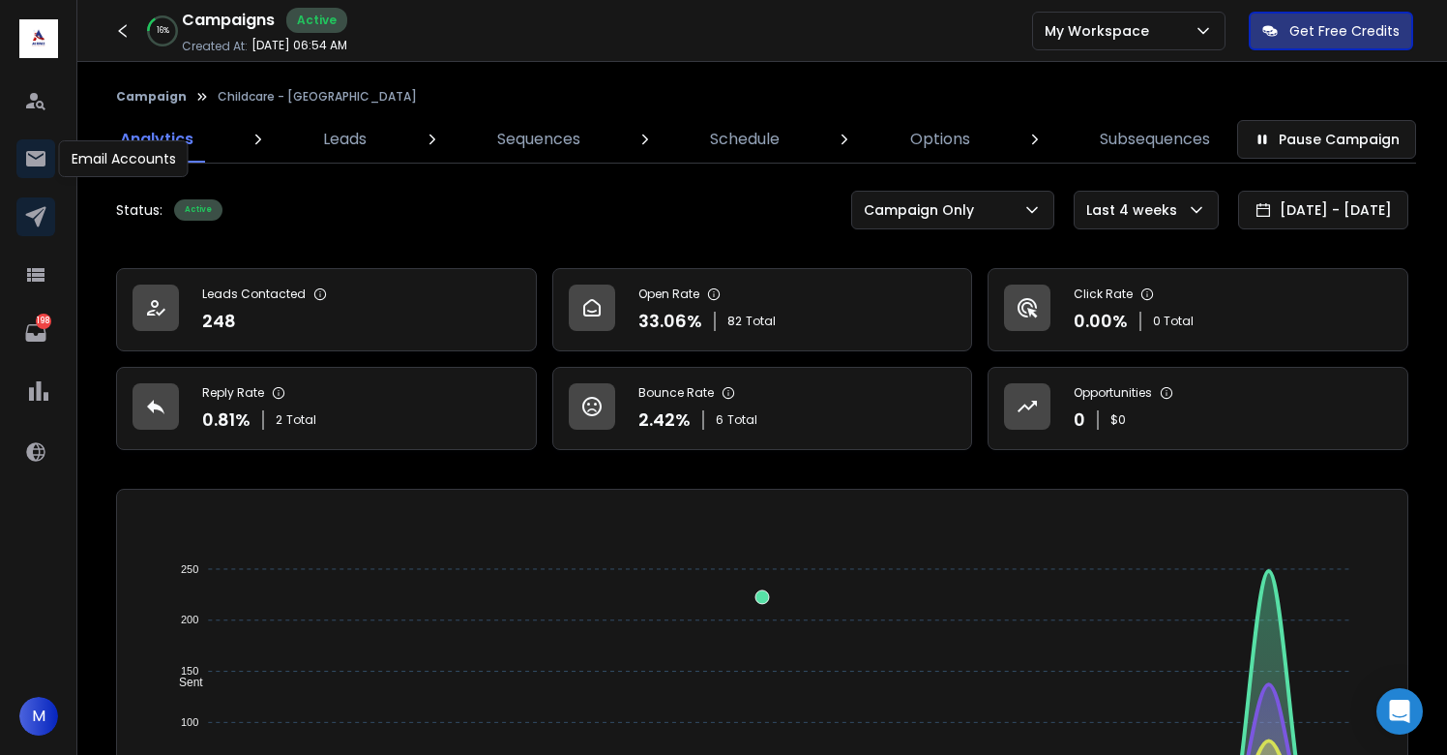
click at [25, 145] on link at bounding box center [35, 158] width 39 height 39
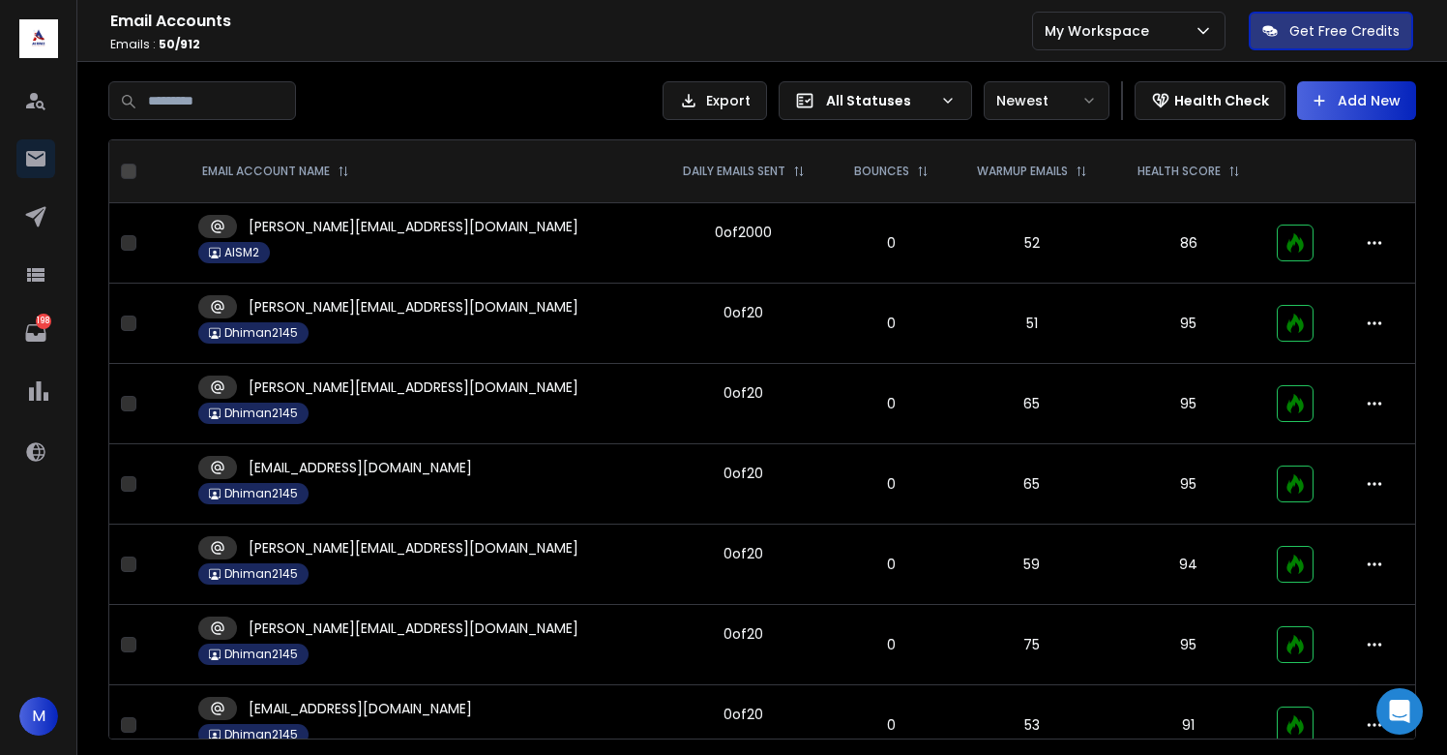
click at [878, 103] on p "All Statuses" at bounding box center [879, 100] width 106 height 19
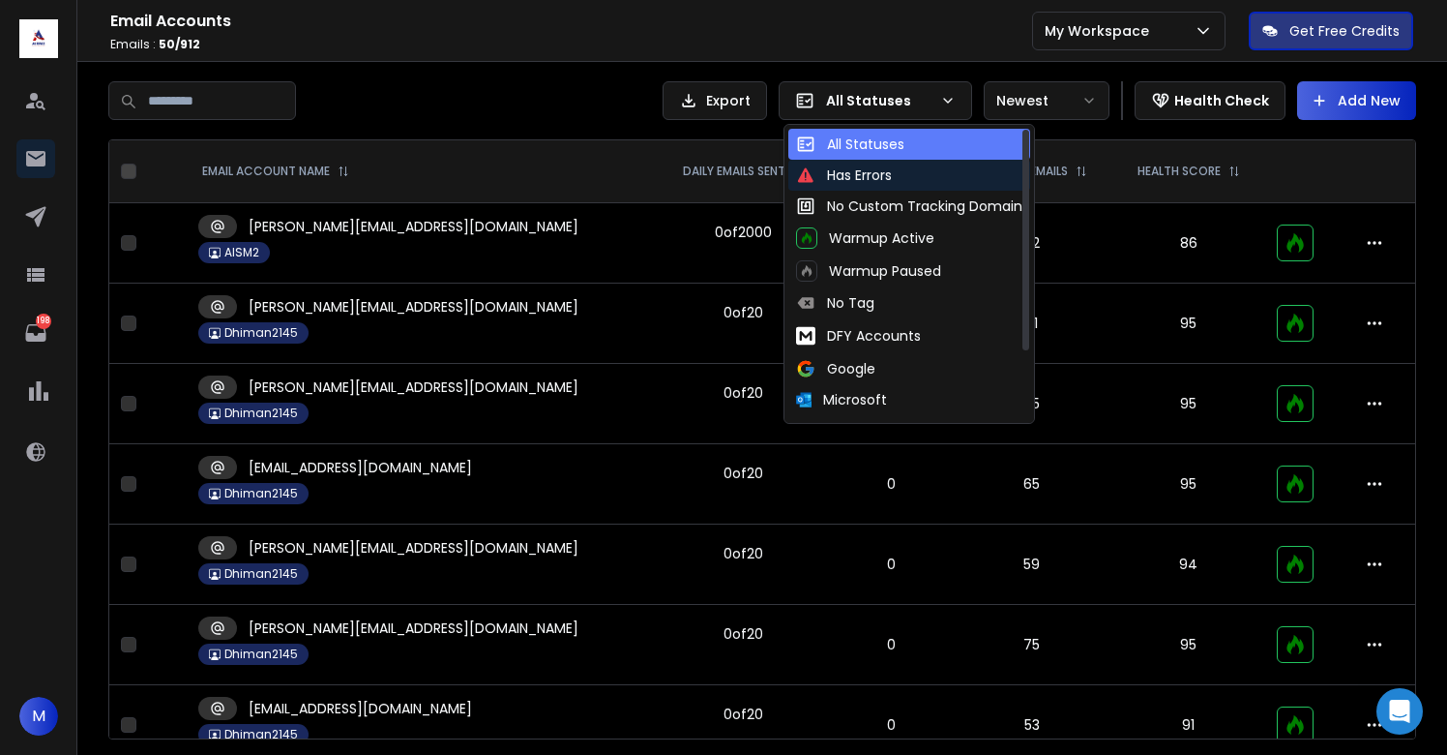
click at [863, 171] on div "Has Errors" at bounding box center [844, 174] width 96 height 19
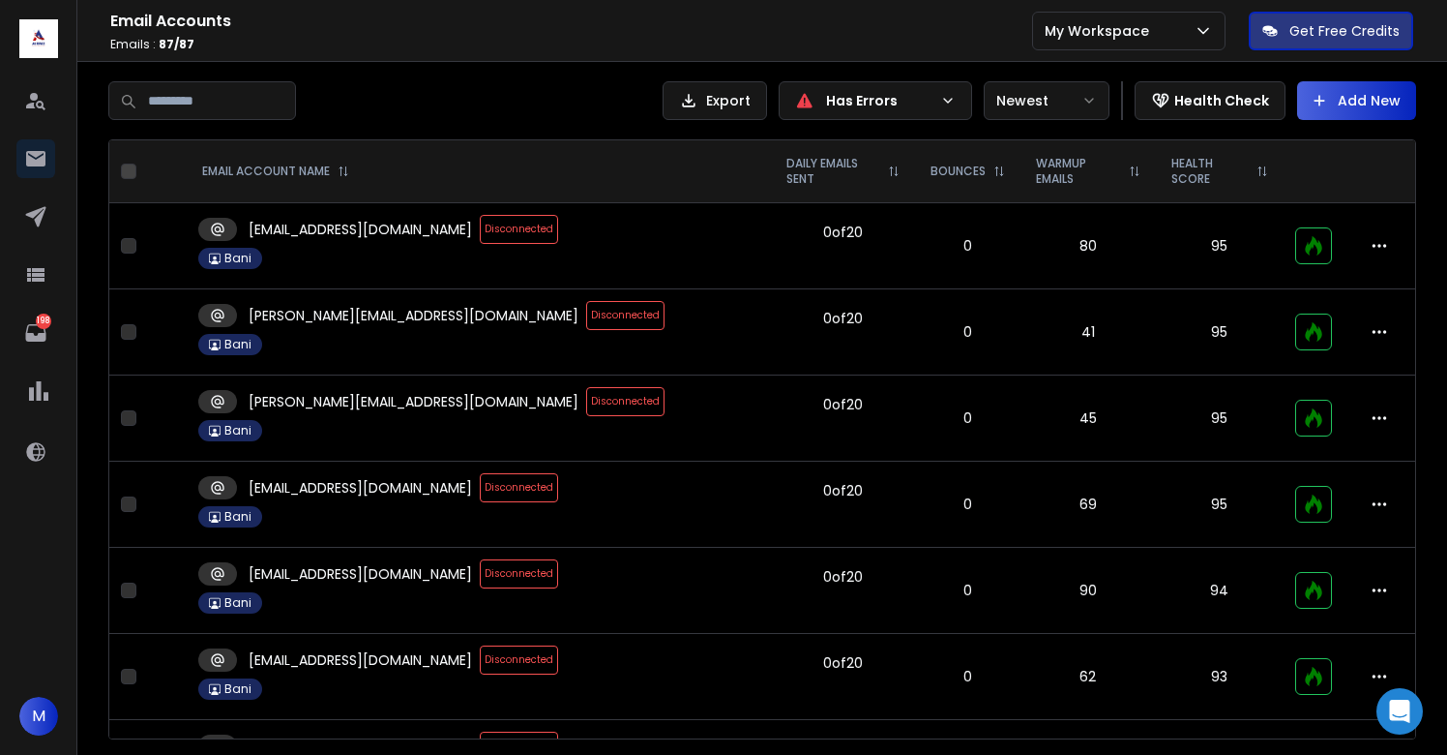
click at [480, 236] on span "Disconnected" at bounding box center [519, 229] width 78 height 29
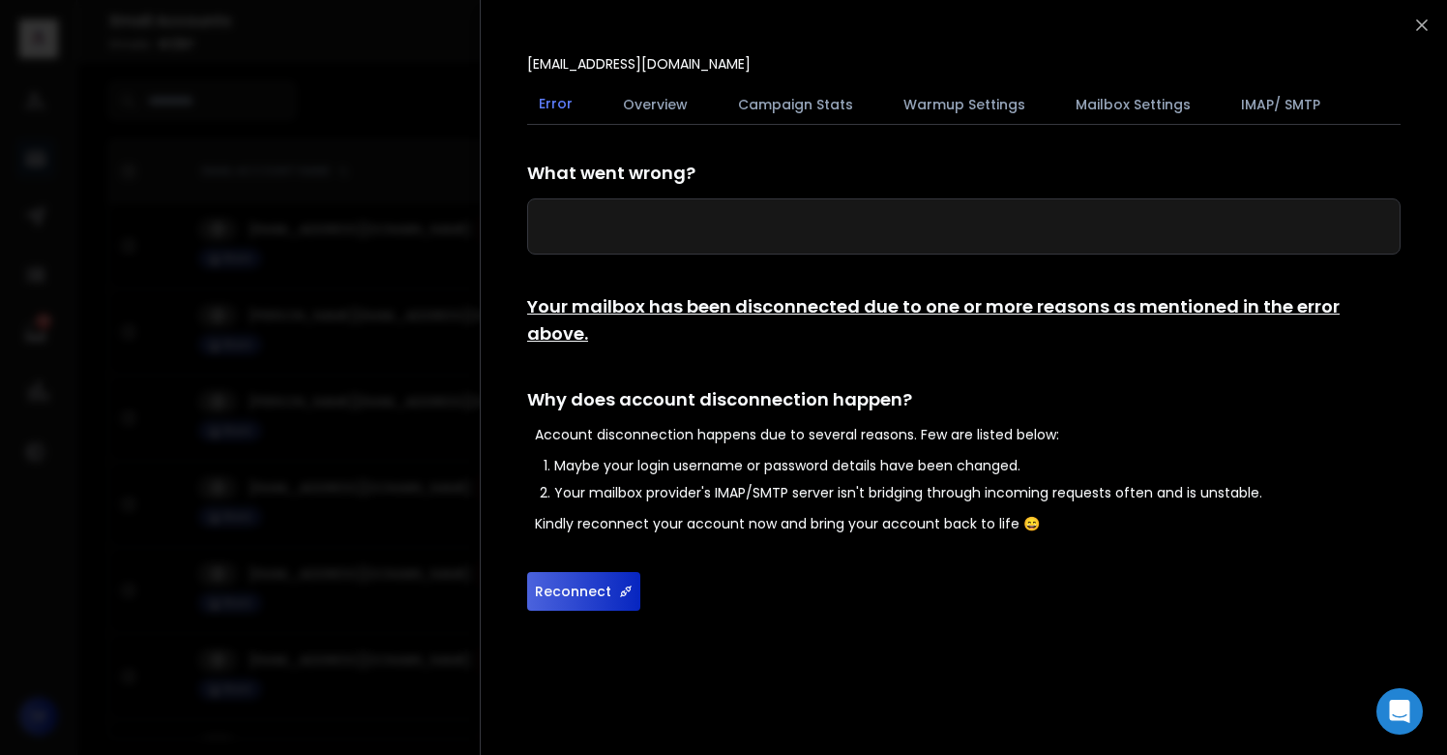
click at [606, 572] on button "Reconnect" at bounding box center [583, 591] width 113 height 39
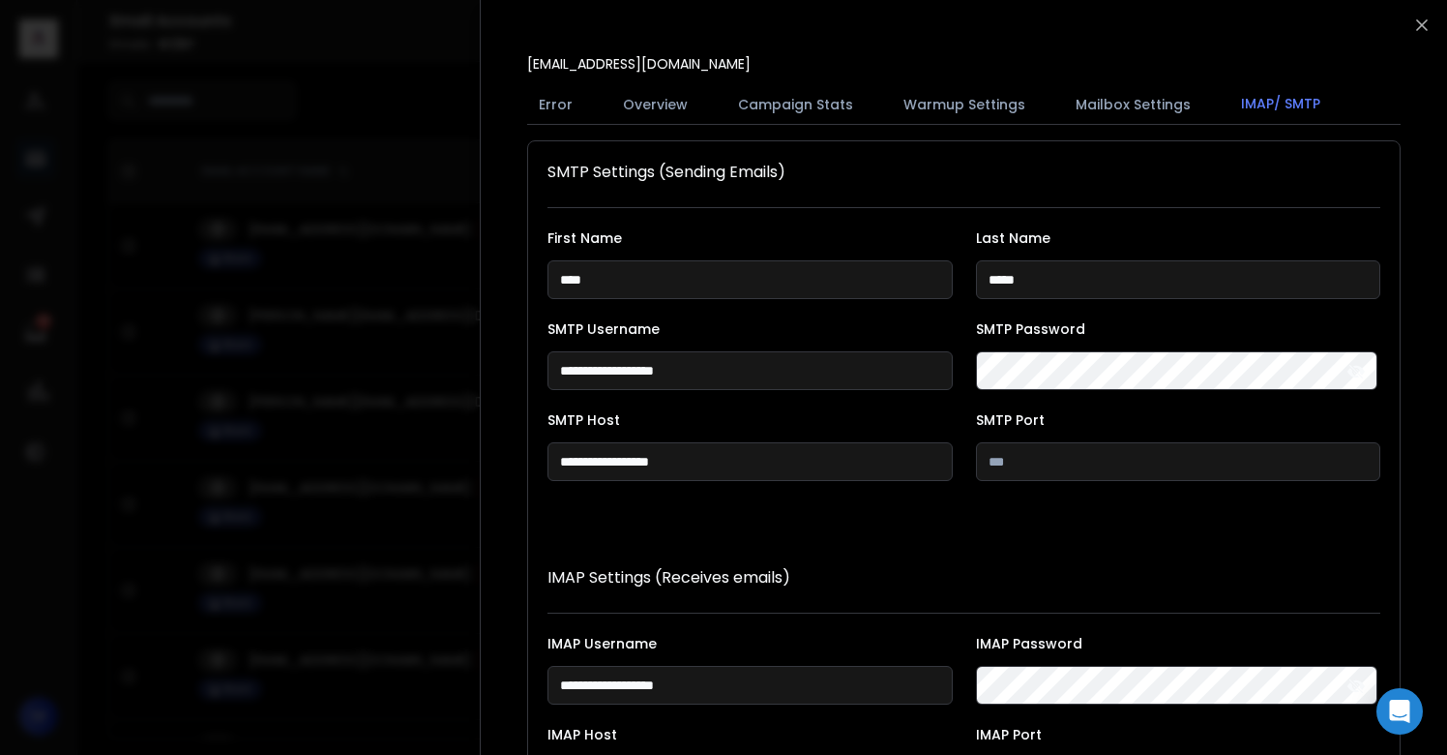
scroll to position [355, 0]
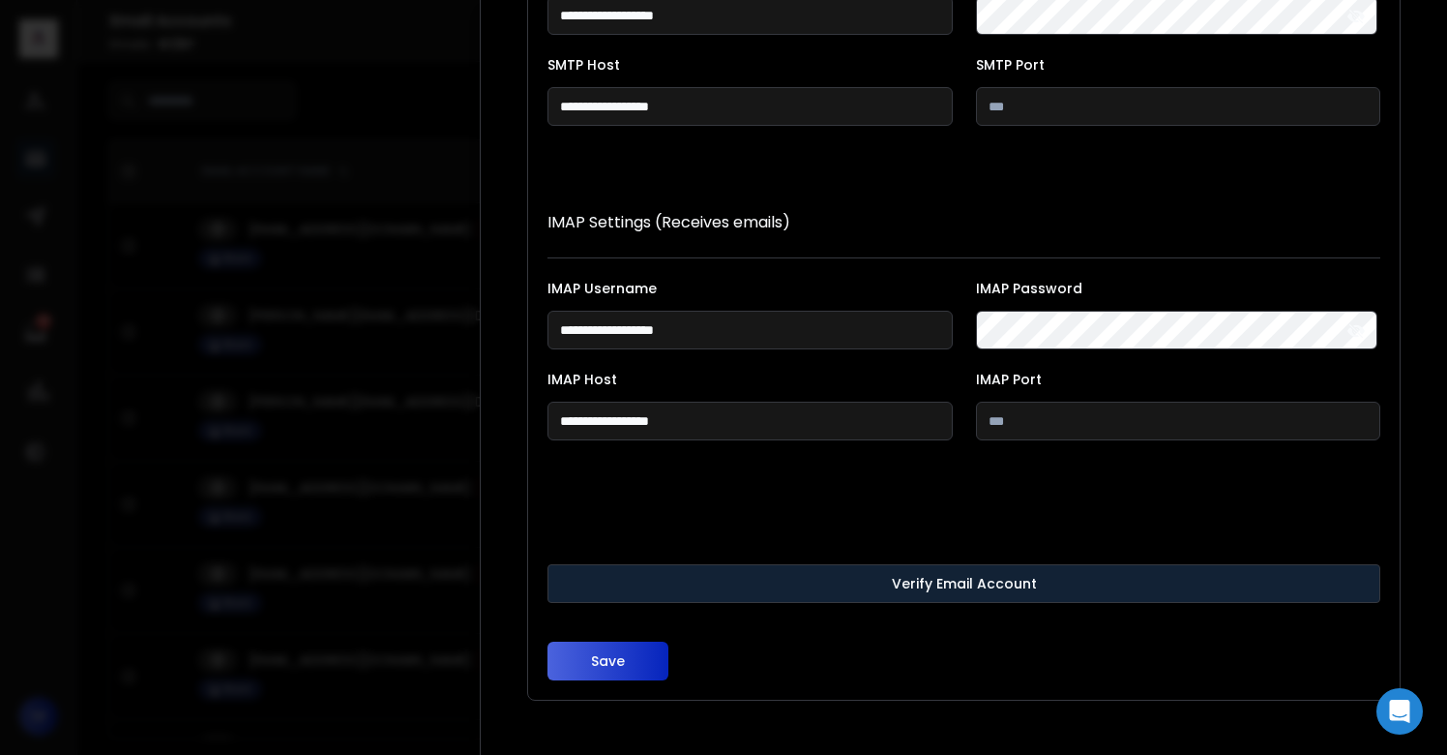
click at [973, 589] on button "Verify Email Account" at bounding box center [964, 583] width 833 height 39
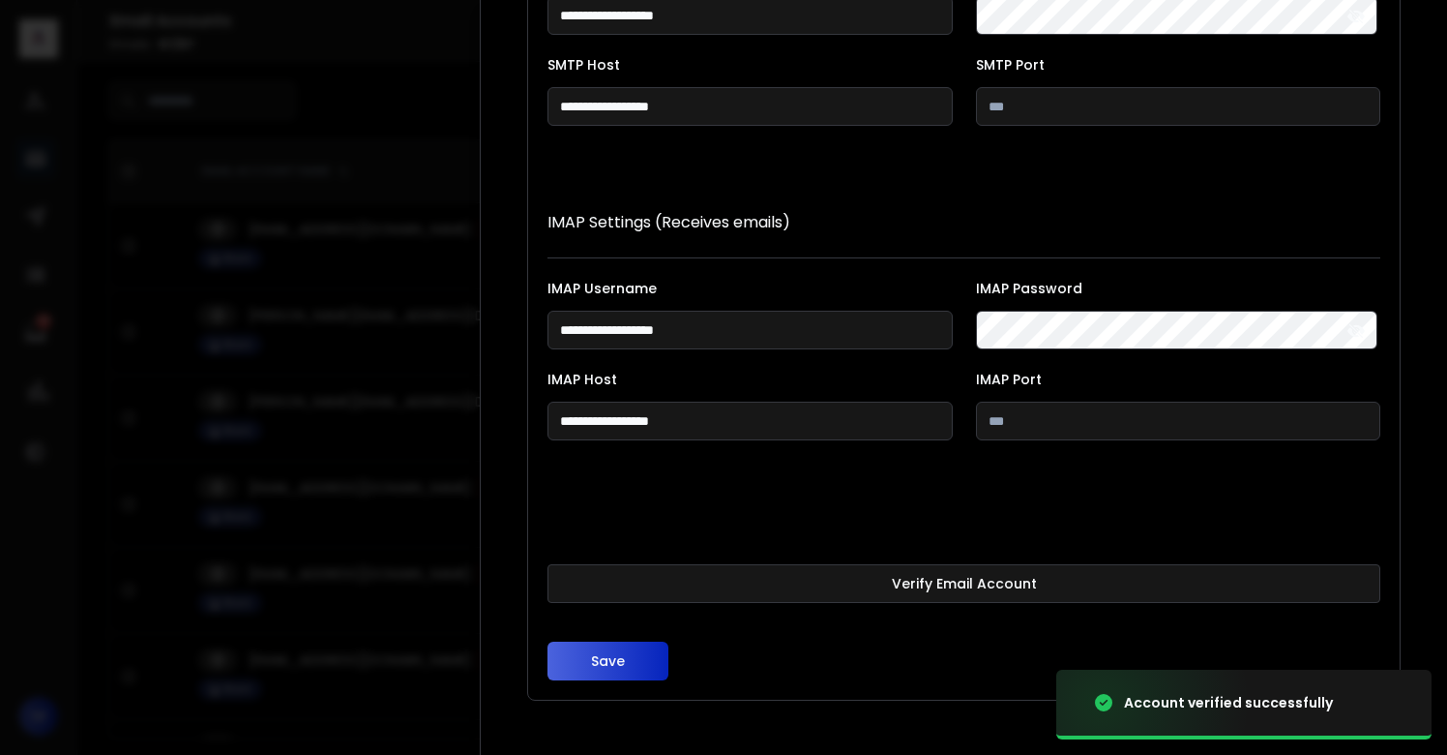
click at [637, 661] on button "Save" at bounding box center [608, 660] width 121 height 39
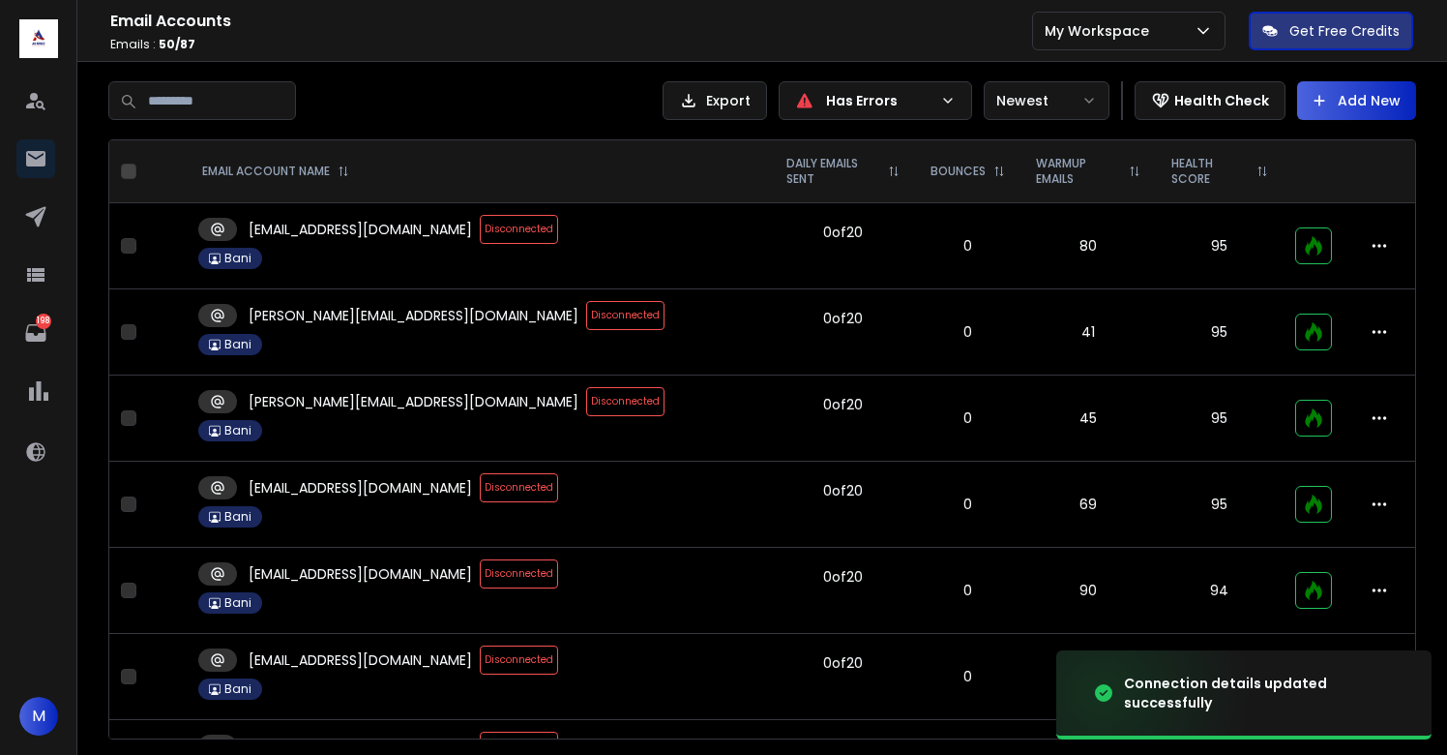
click at [586, 319] on span "Disconnected" at bounding box center [625, 315] width 78 height 29
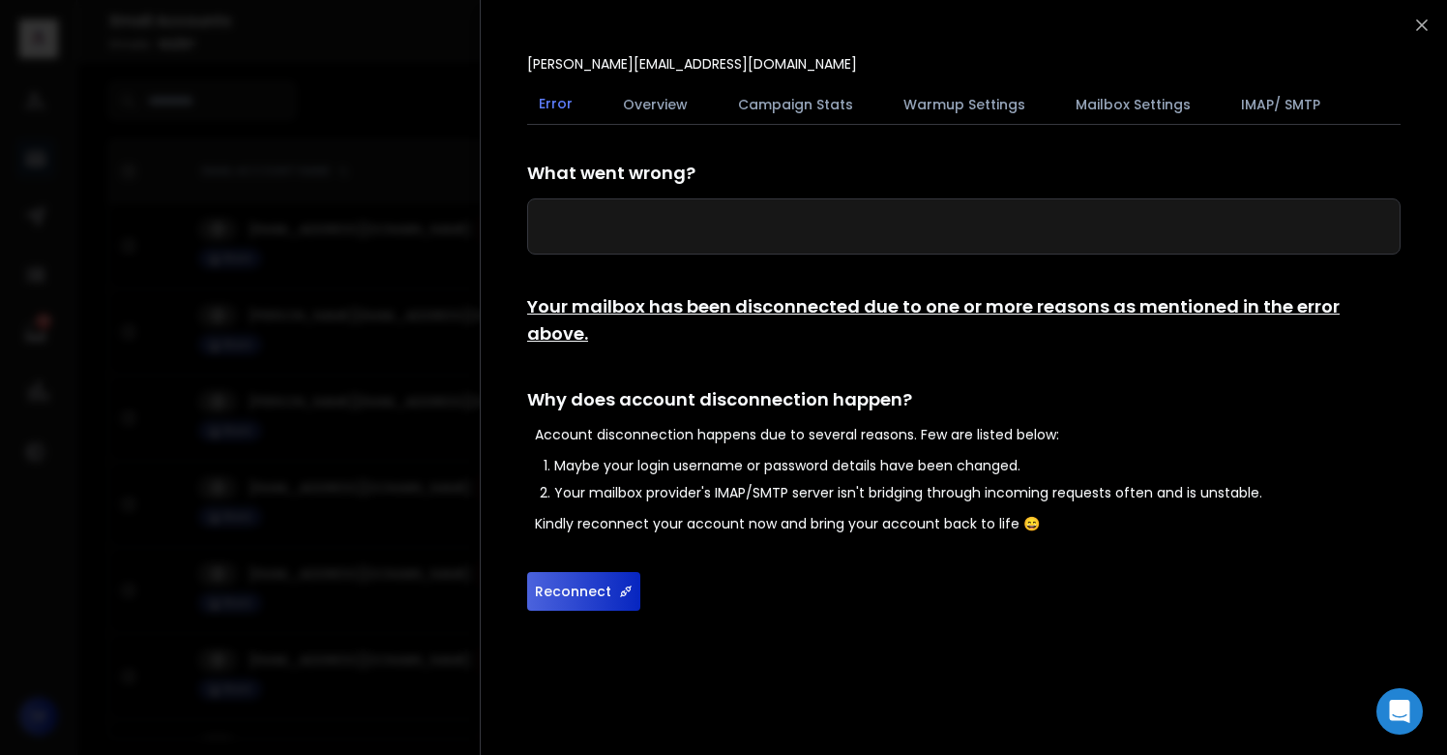
click at [615, 575] on button "Reconnect" at bounding box center [583, 591] width 113 height 39
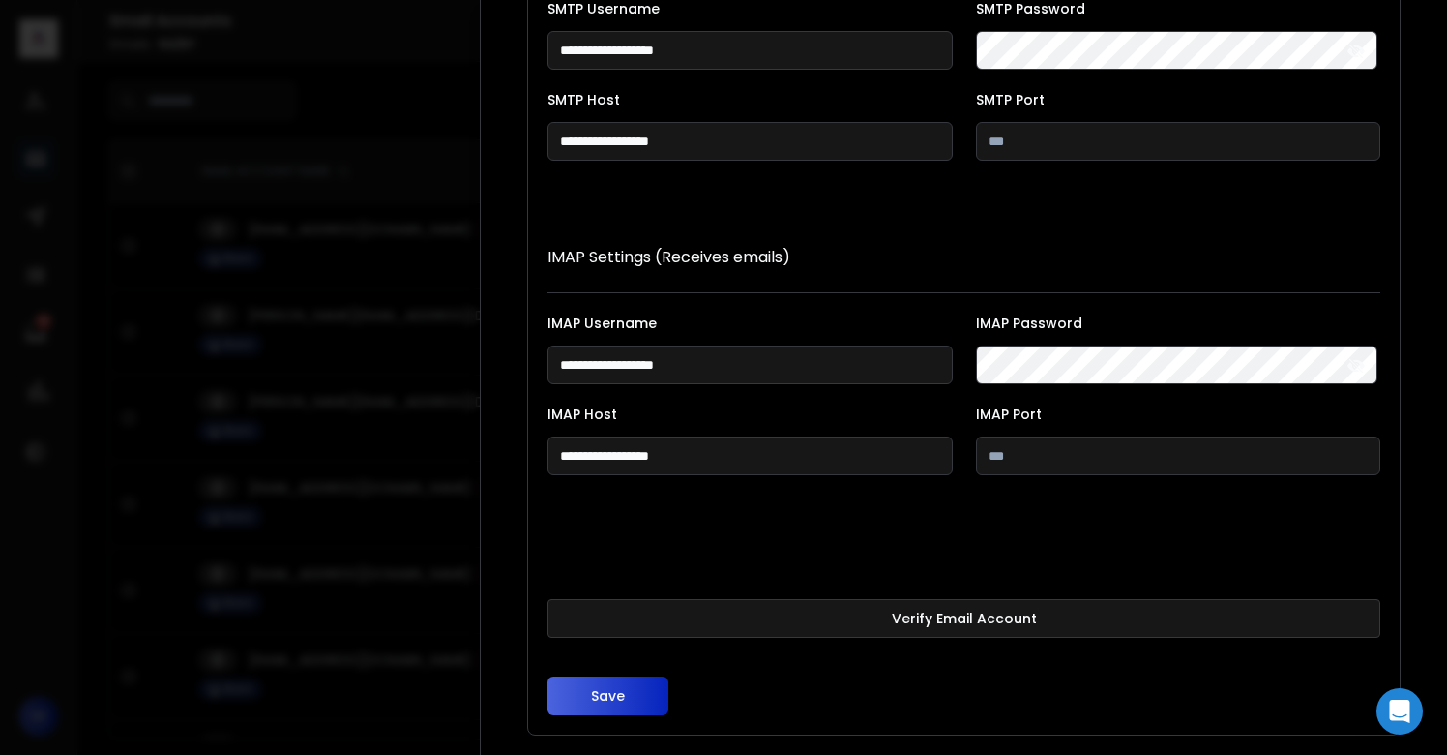
scroll to position [355, 0]
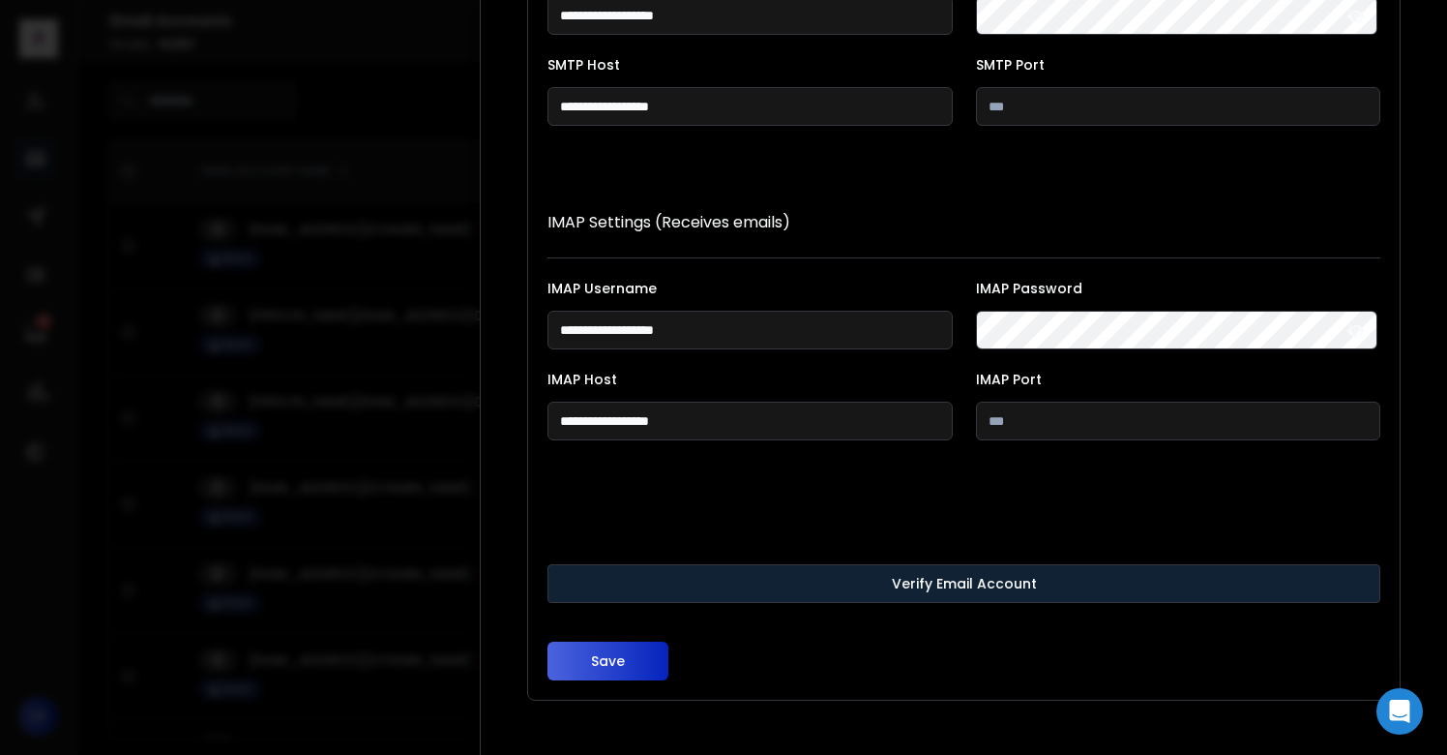
click at [702, 587] on button "Verify Email Account" at bounding box center [964, 583] width 833 height 39
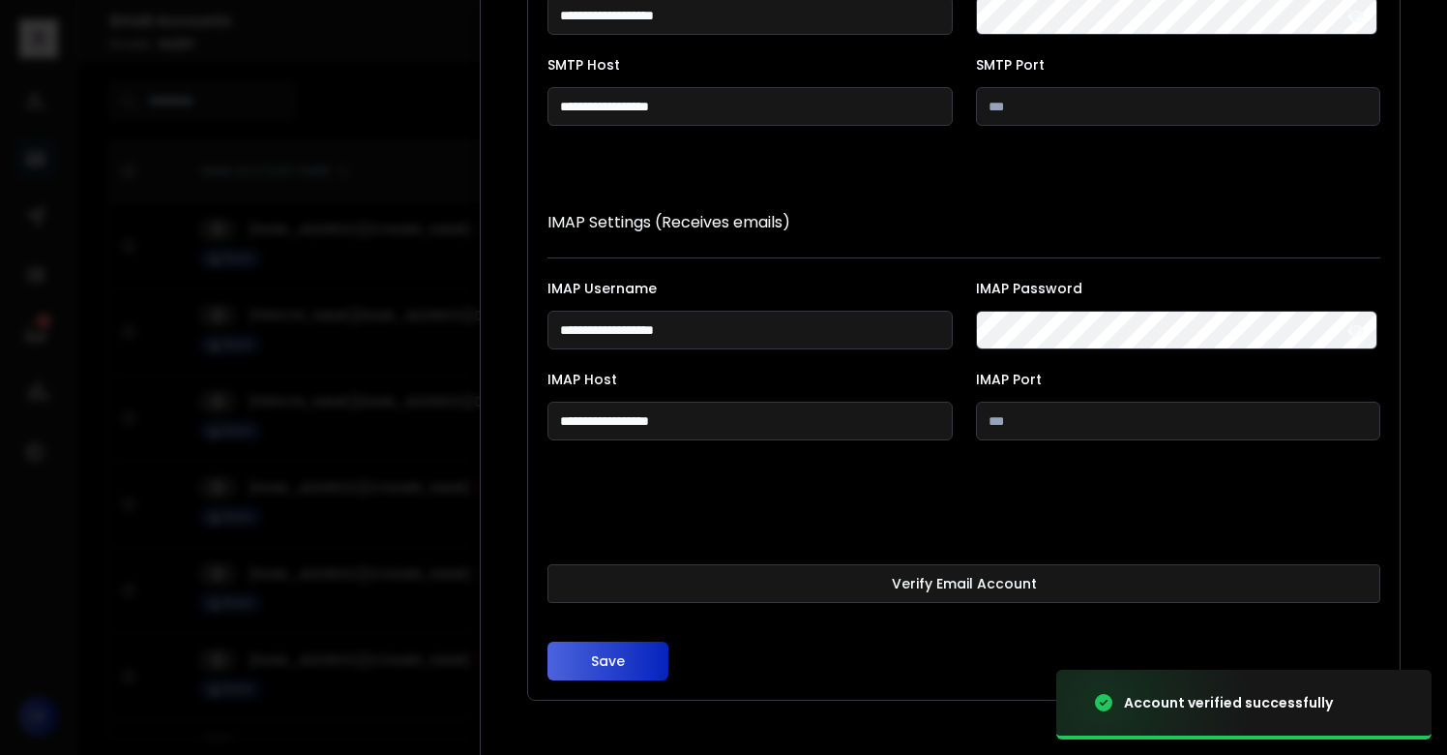
click at [629, 662] on button "Save" at bounding box center [608, 660] width 121 height 39
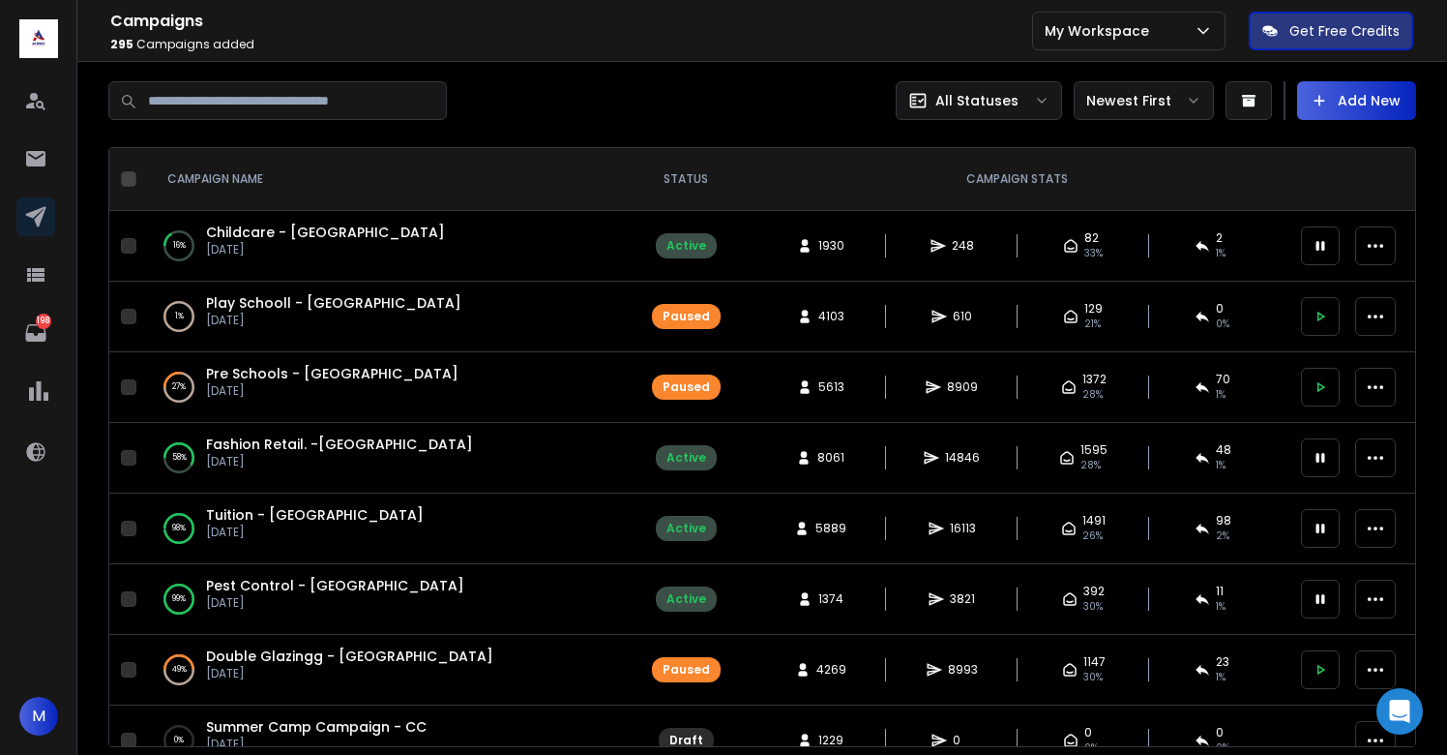
click at [1361, 104] on button "Add New" at bounding box center [1356, 100] width 119 height 39
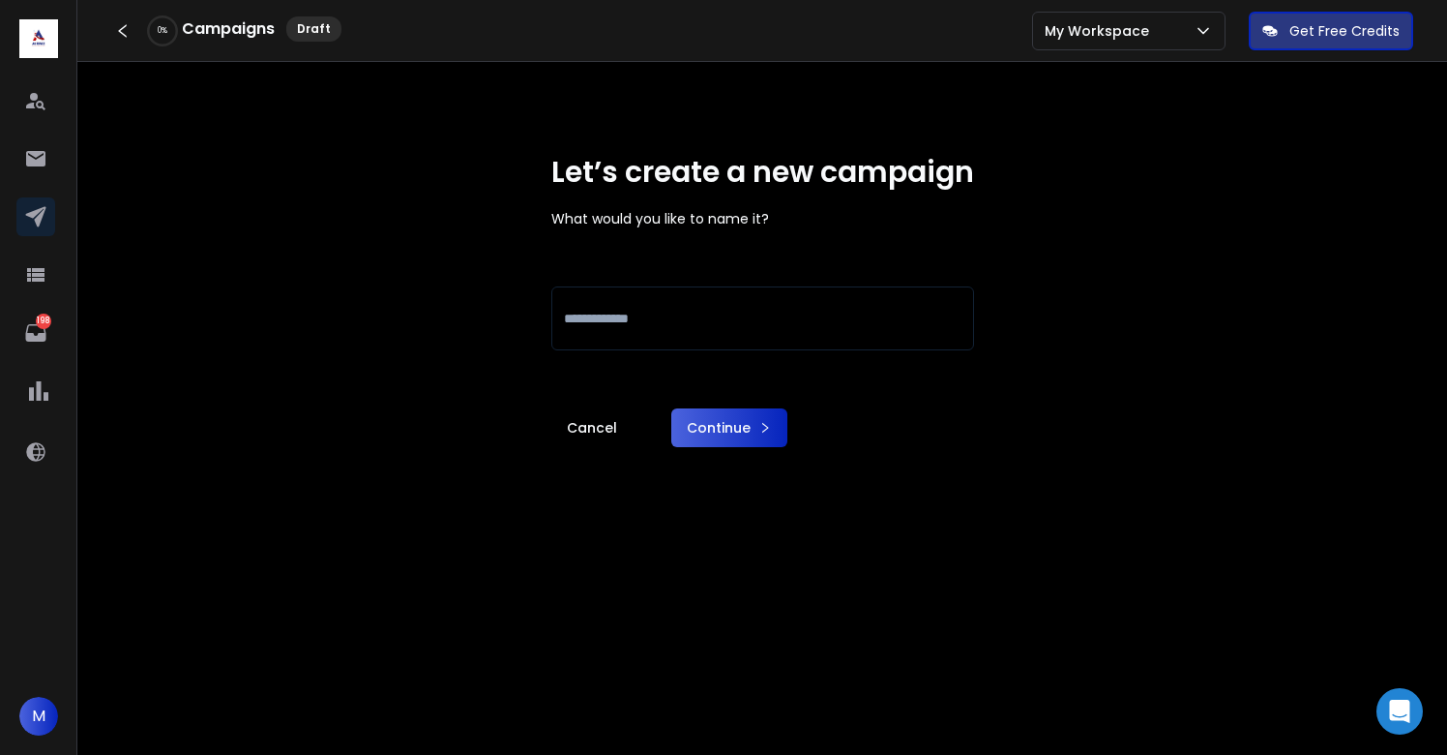
click at [698, 313] on input at bounding box center [762, 318] width 423 height 64
type input "**********"
click at [723, 434] on button "Continue" at bounding box center [729, 427] width 116 height 39
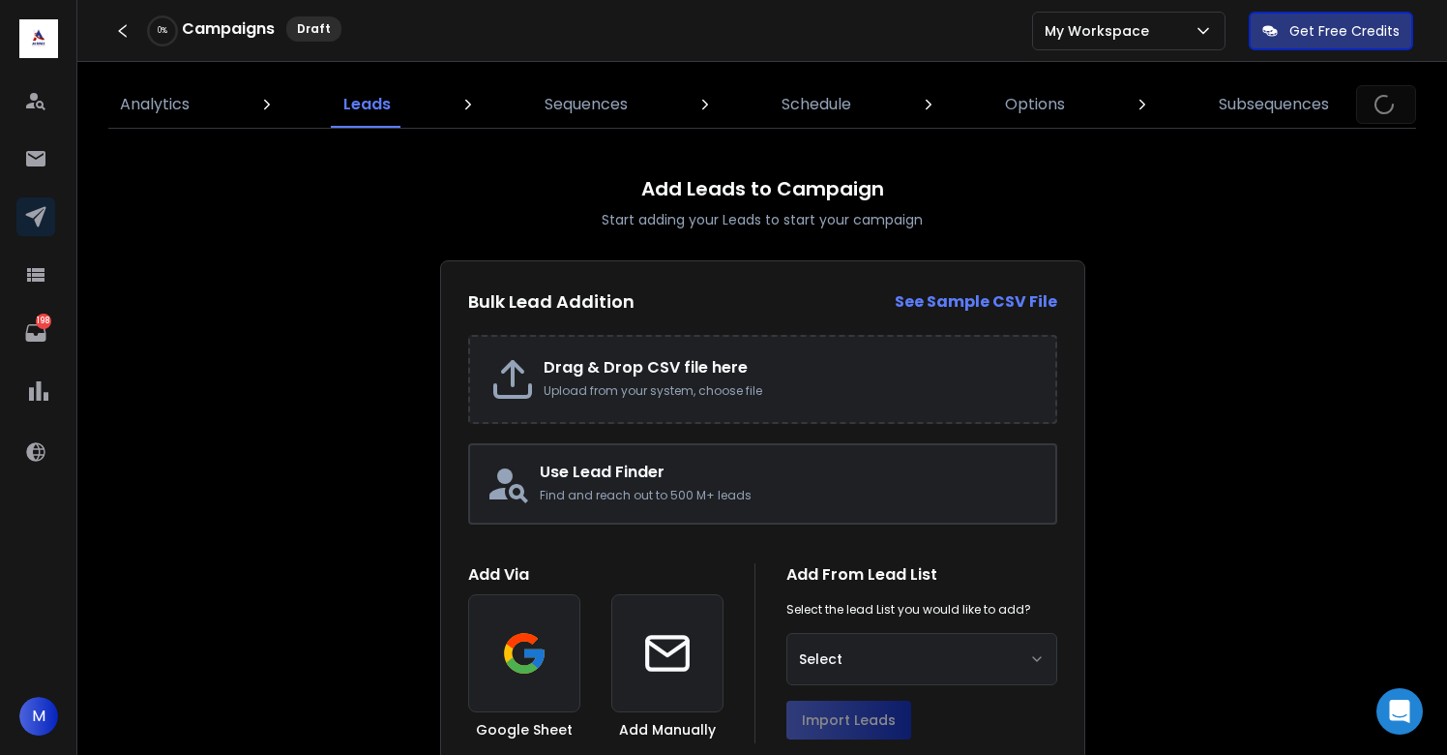
click at [609, 368] on h2 "Drag & Drop CSV file here" at bounding box center [790, 367] width 492 height 23
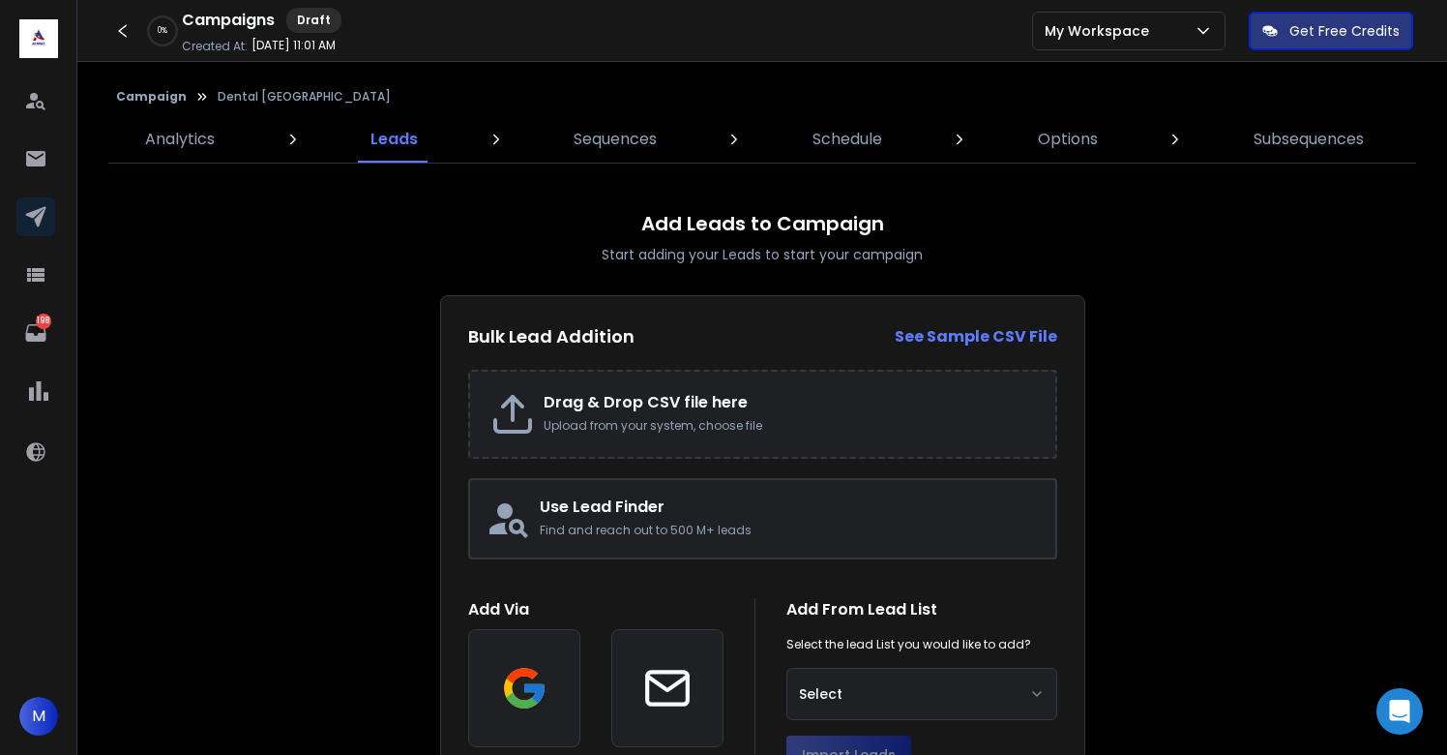
type input "**********"
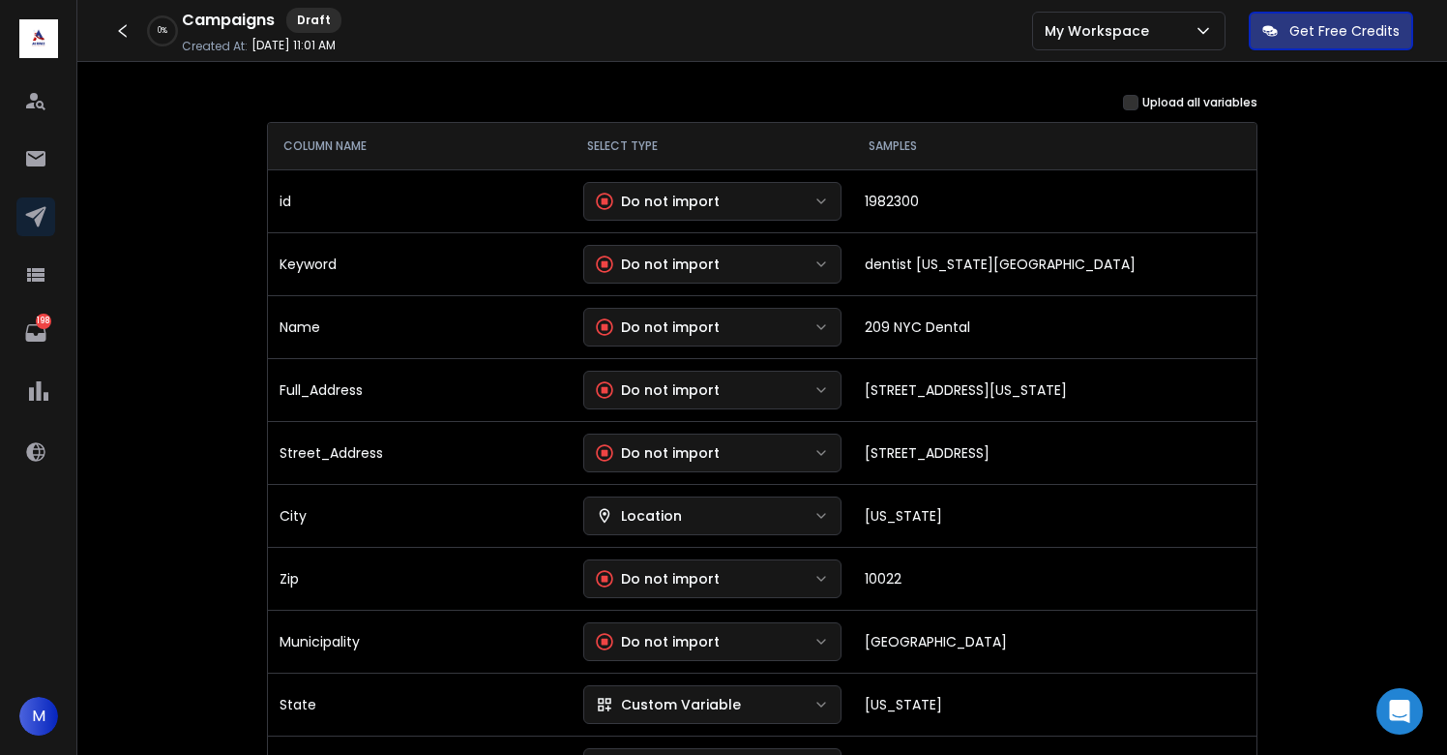
scroll to position [253, 0]
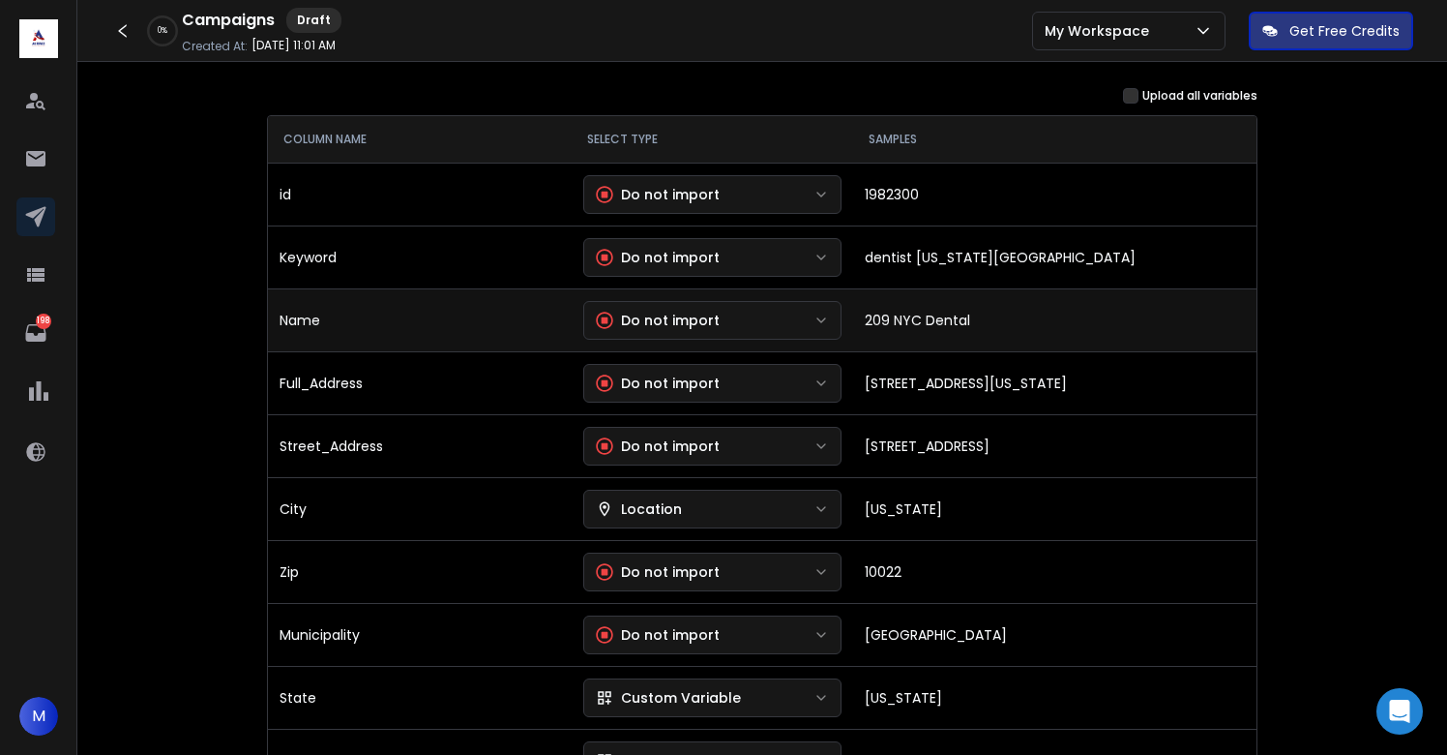
click at [811, 315] on button "Do not import" at bounding box center [712, 320] width 259 height 39
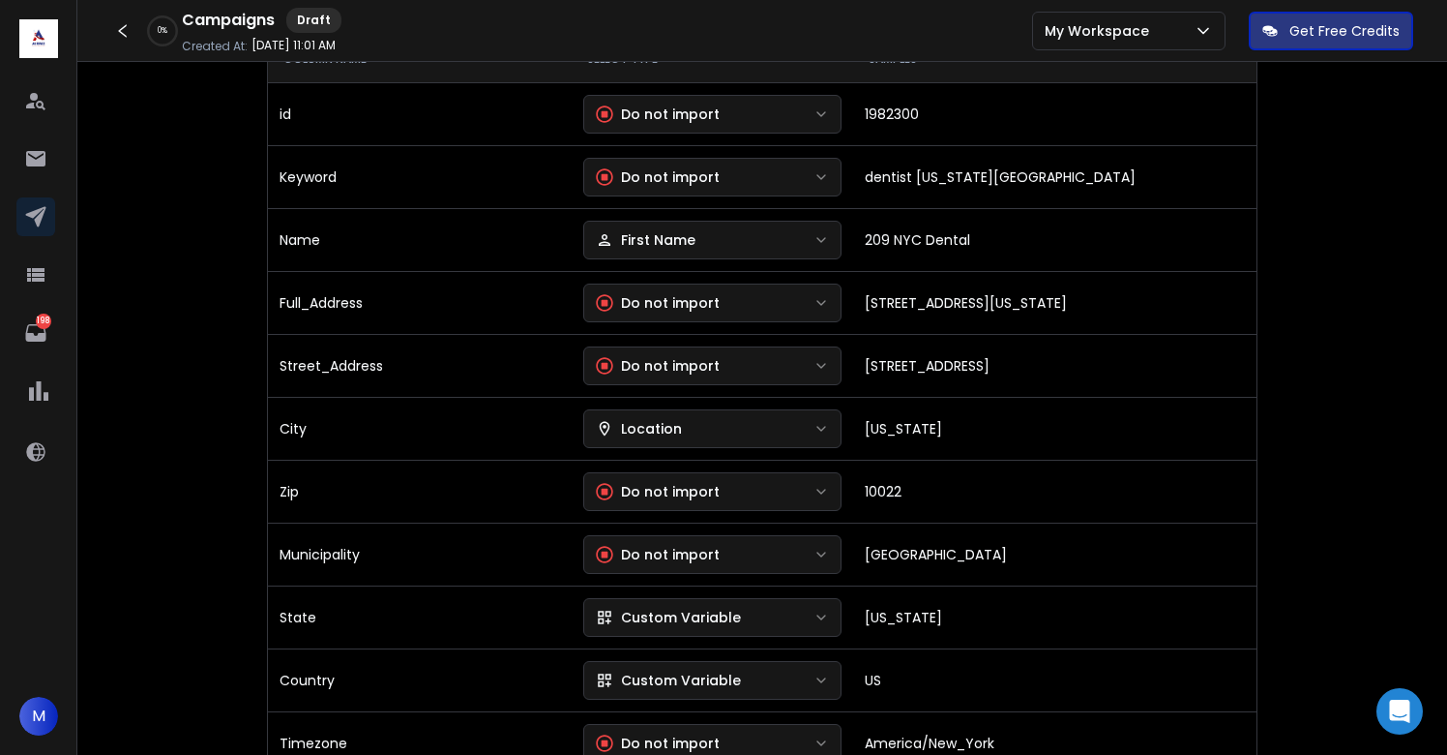
scroll to position [334, 0]
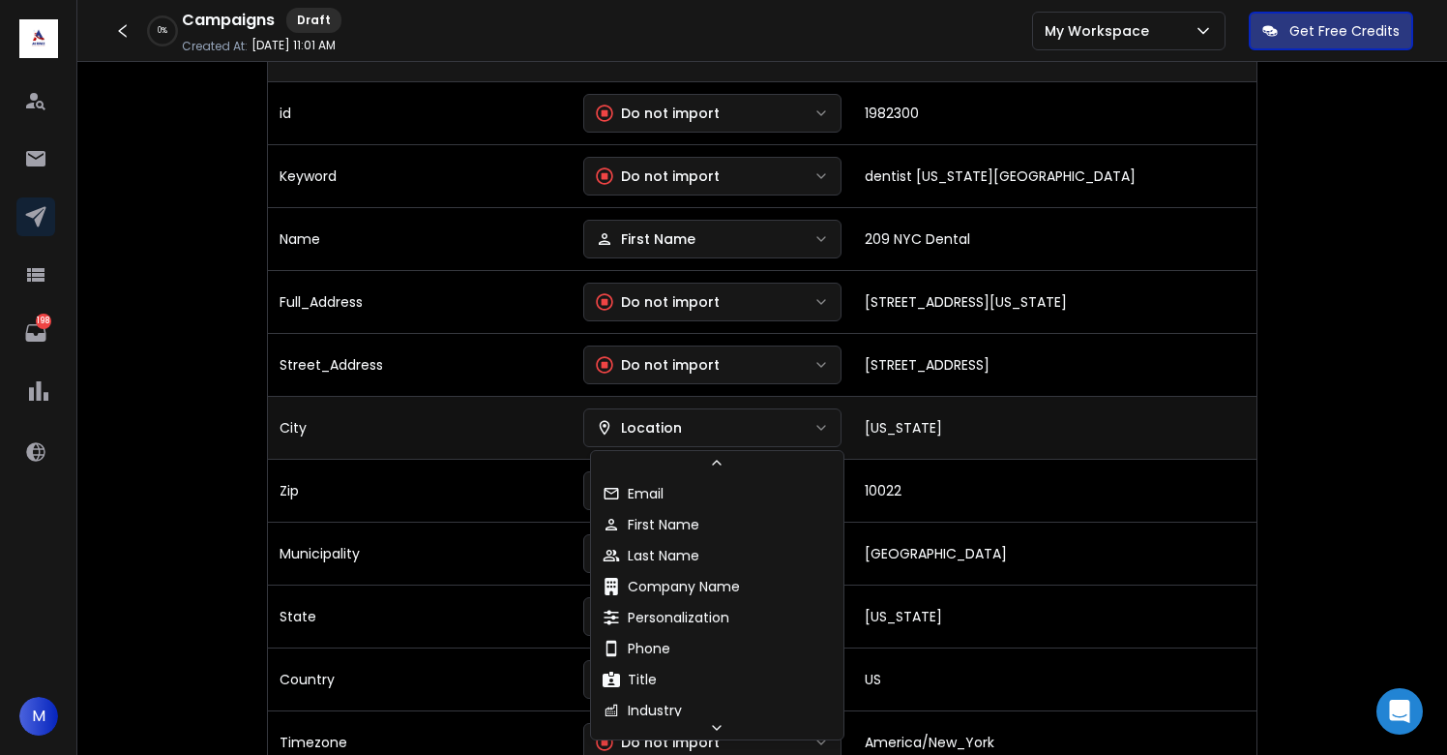
click at [663, 425] on div "Location" at bounding box center [639, 427] width 86 height 19
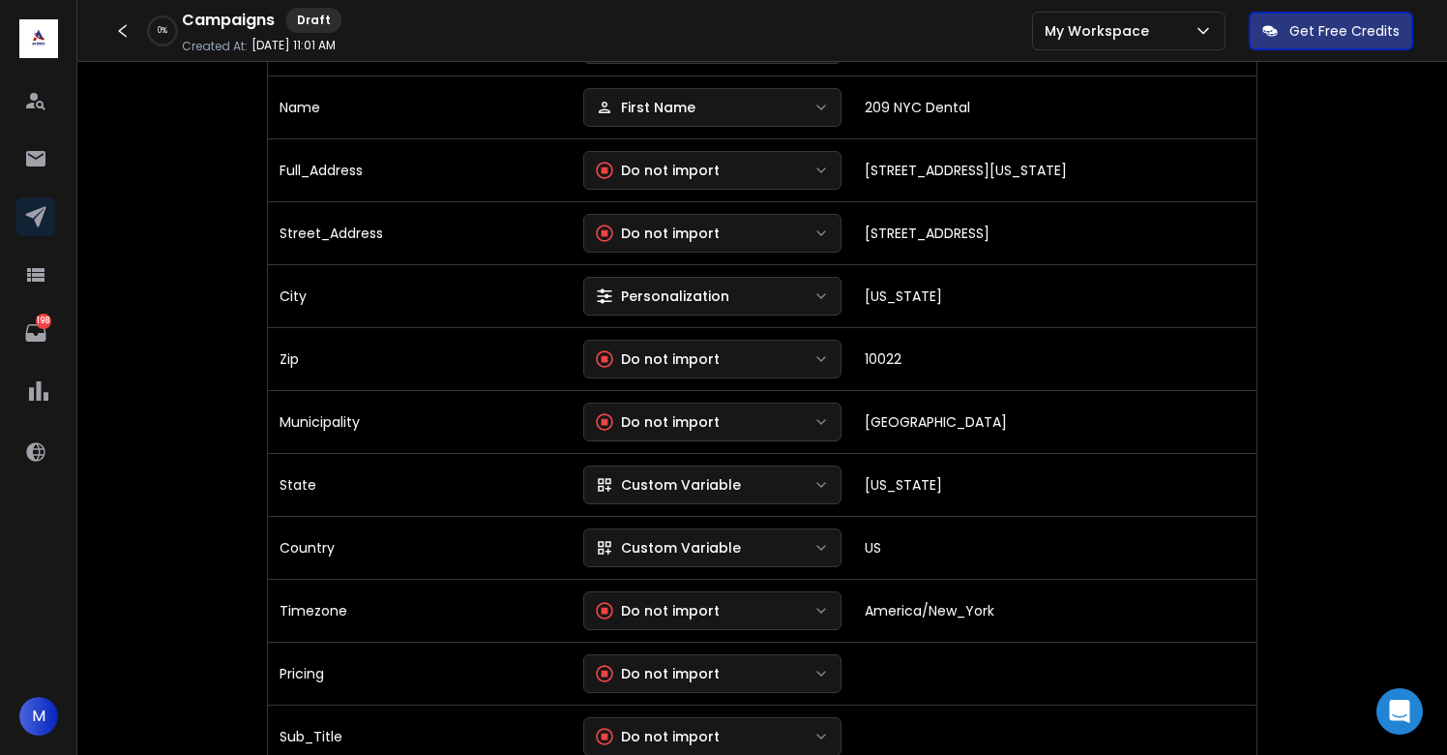
scroll to position [478, 0]
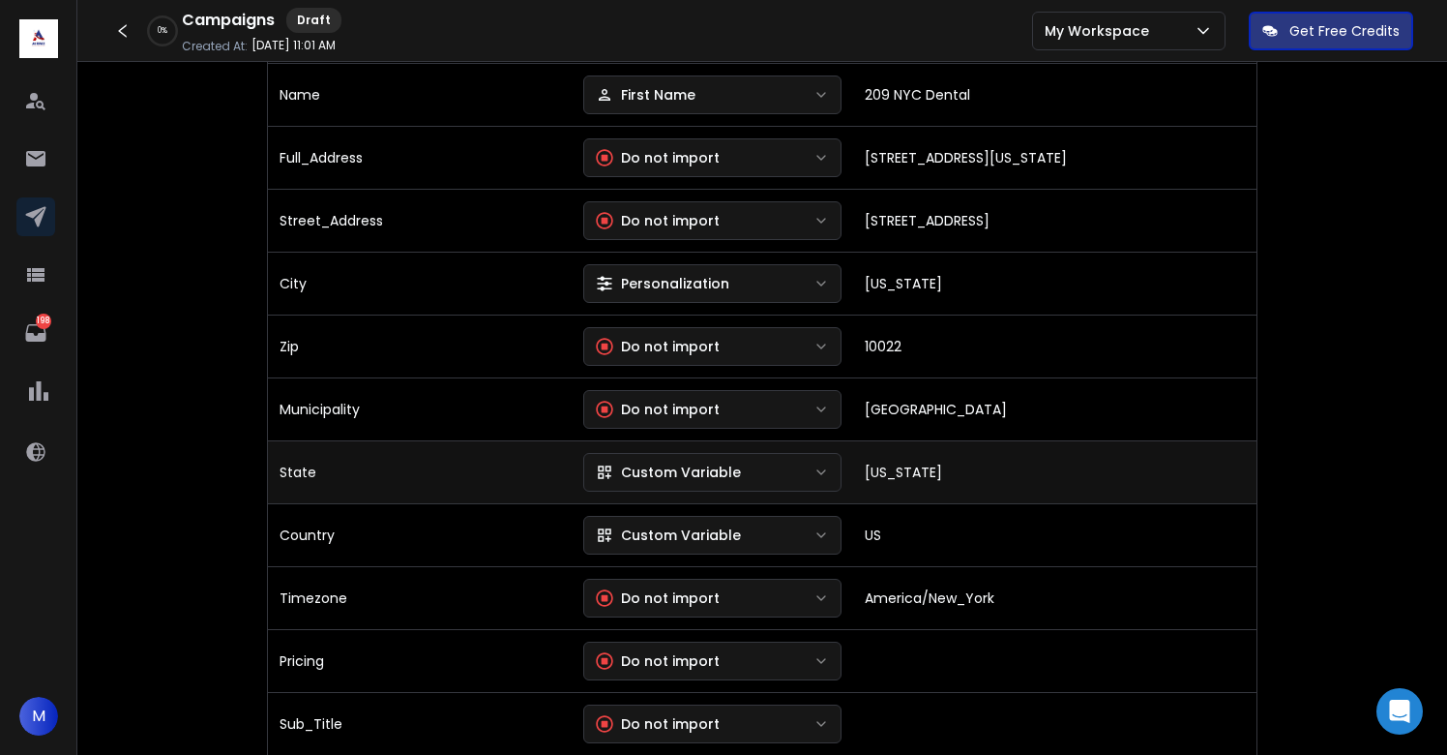
click at [667, 473] on div "Custom Variable" at bounding box center [668, 471] width 145 height 19
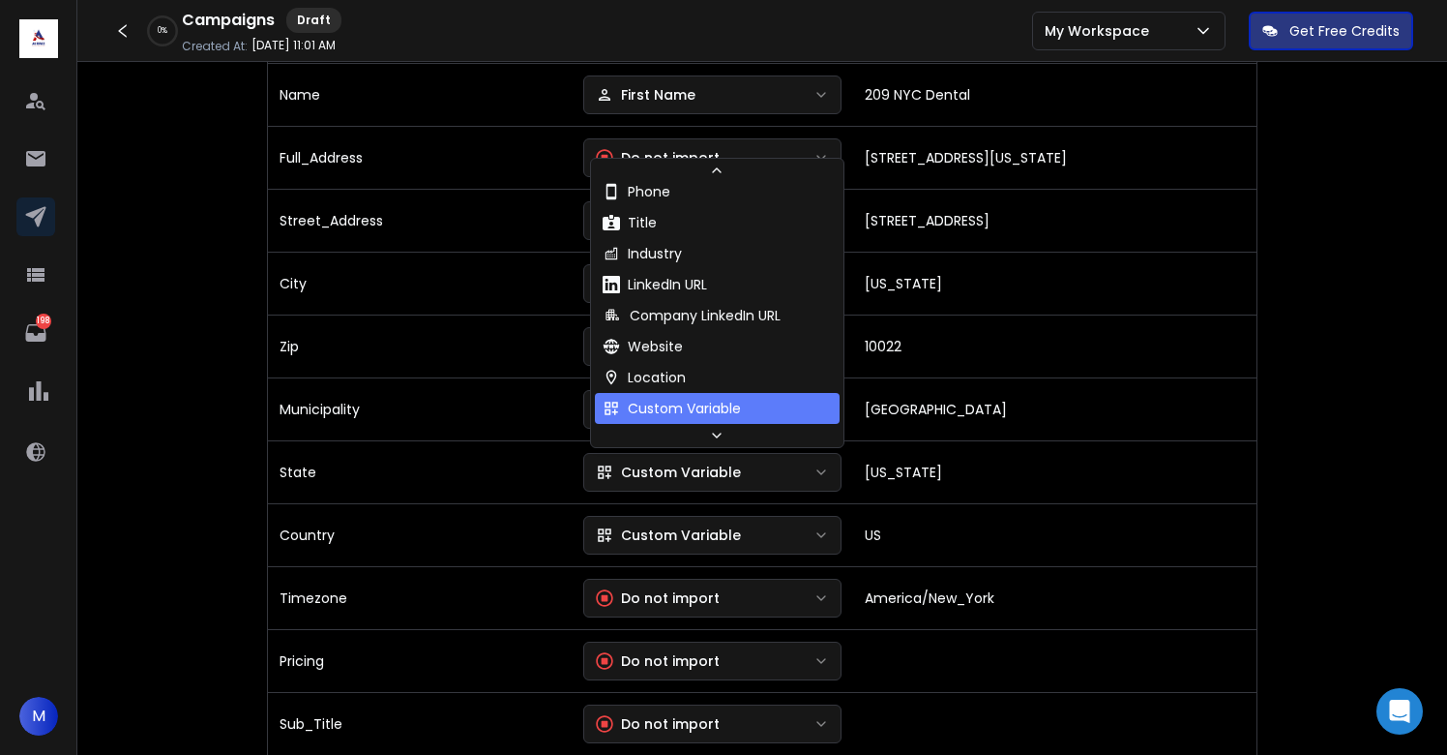
scroll to position [176, 0]
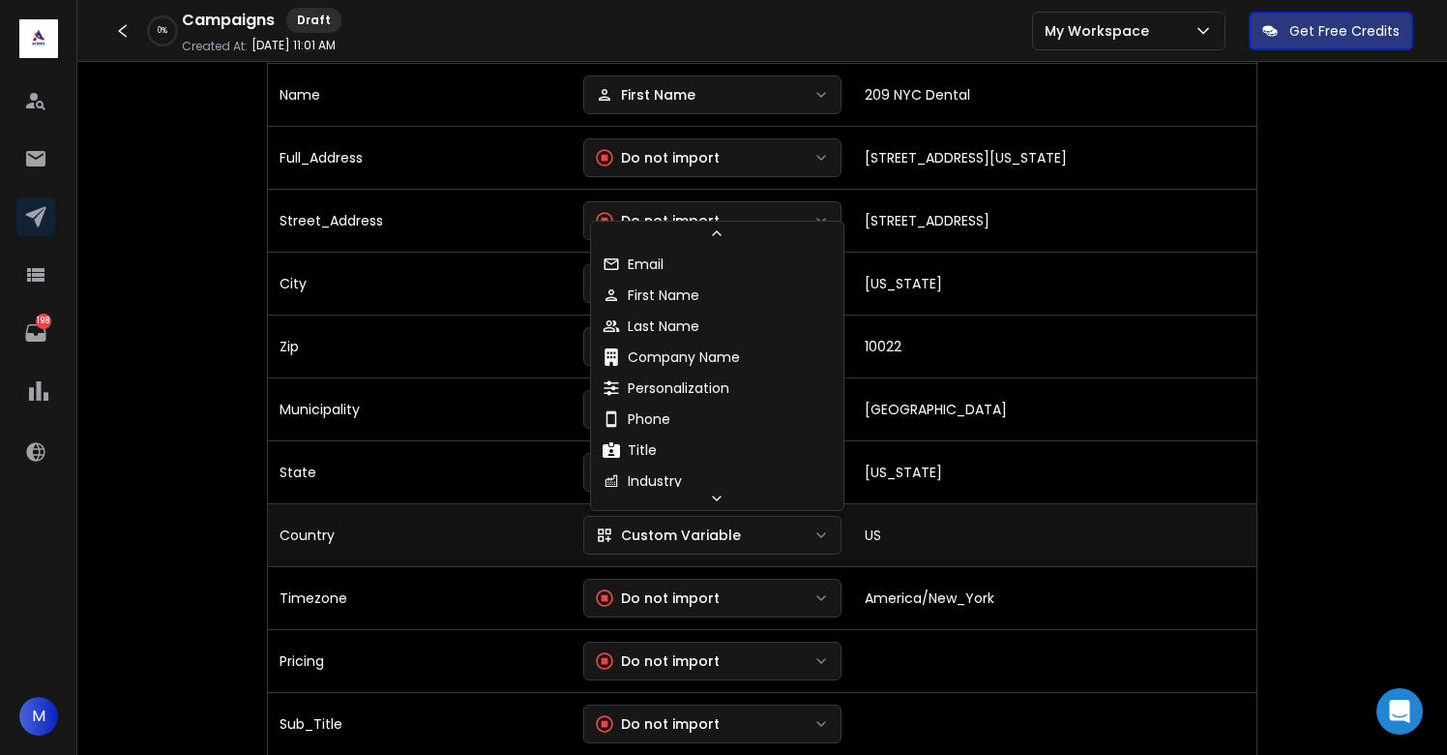
click at [670, 530] on div "Custom Variable" at bounding box center [668, 534] width 145 height 19
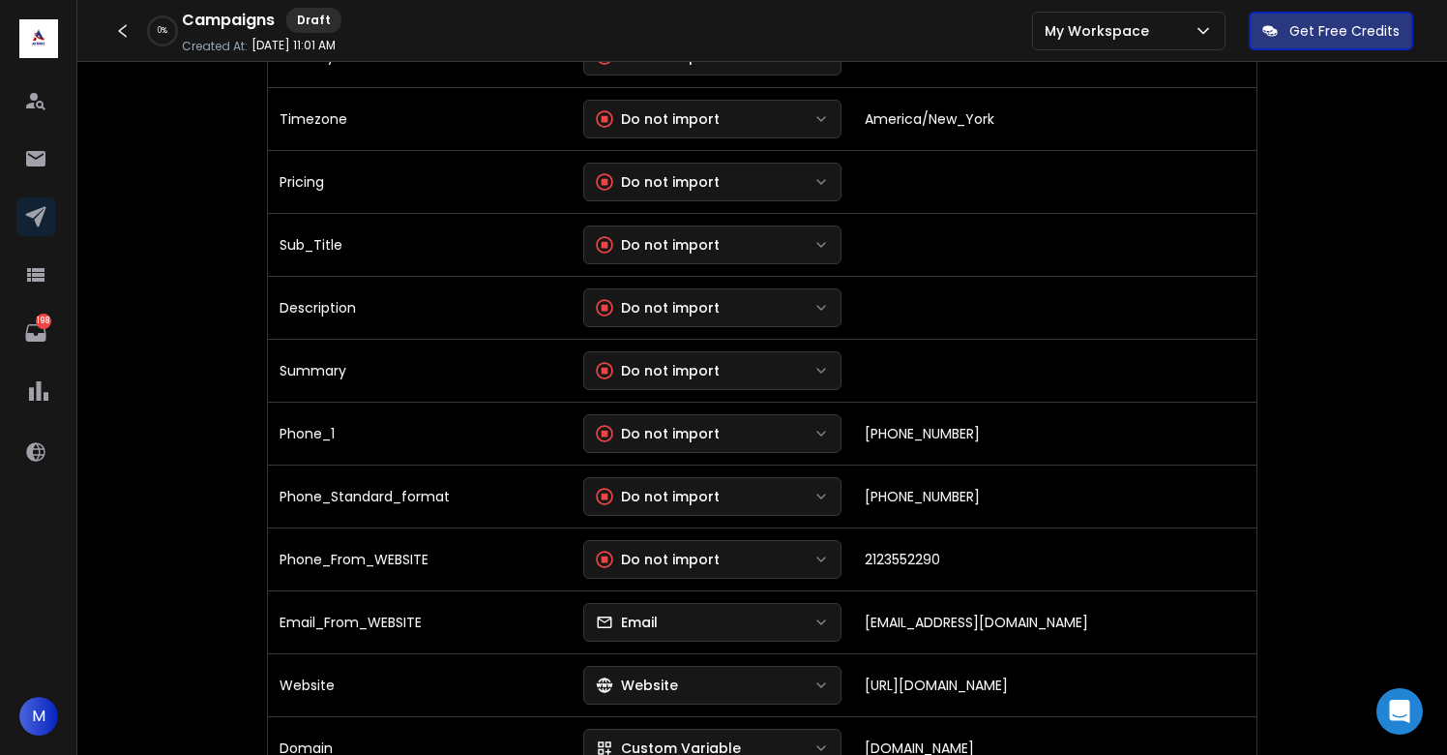
scroll to position [966, 0]
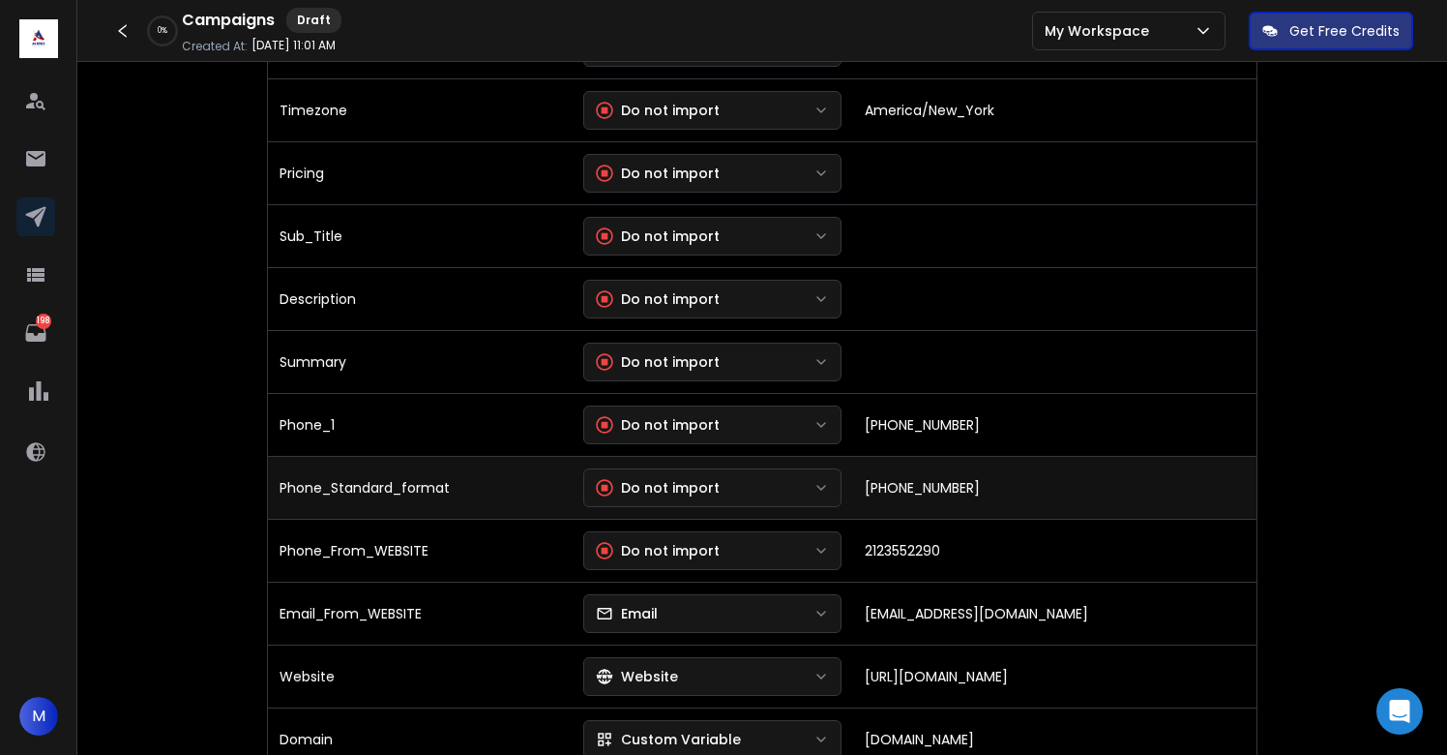
click at [685, 492] on div "Do not import" at bounding box center [658, 487] width 124 height 19
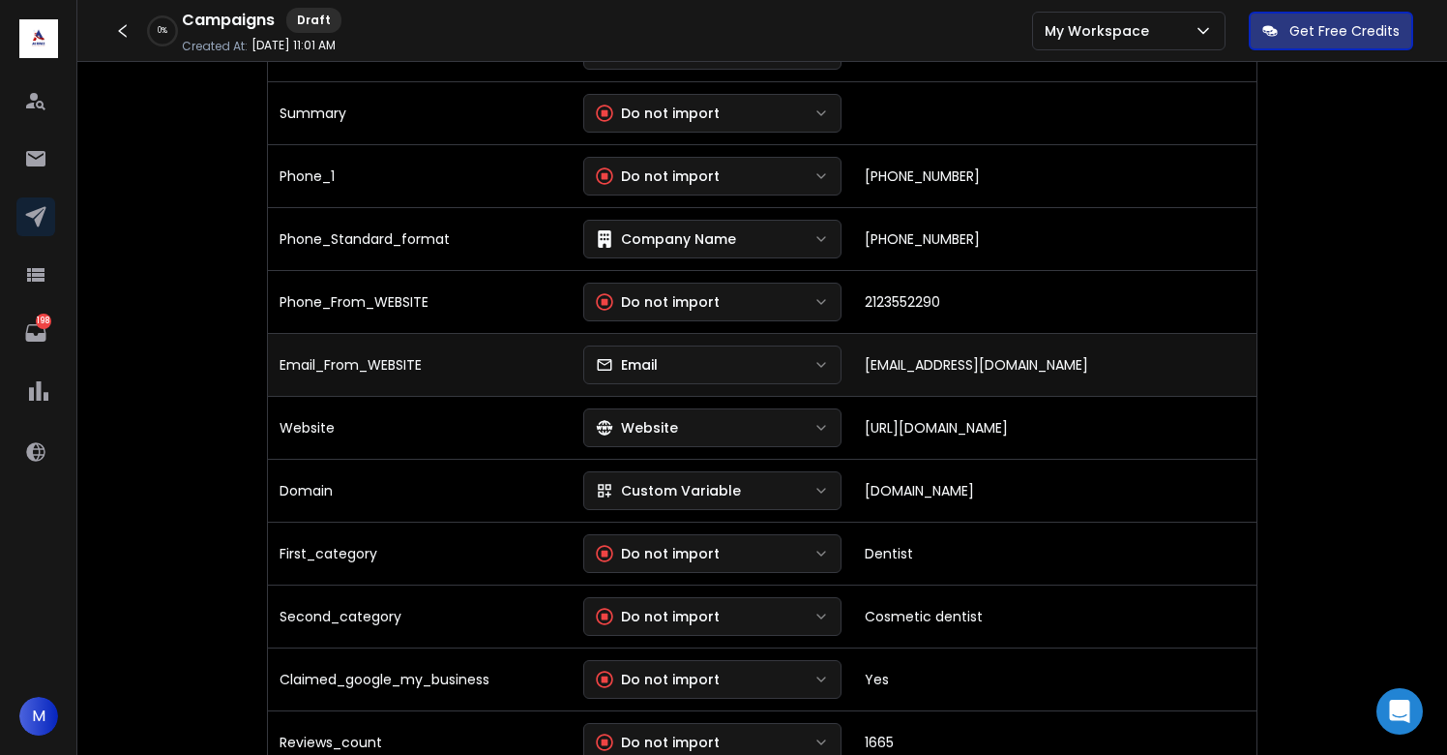
scroll to position [1215, 0]
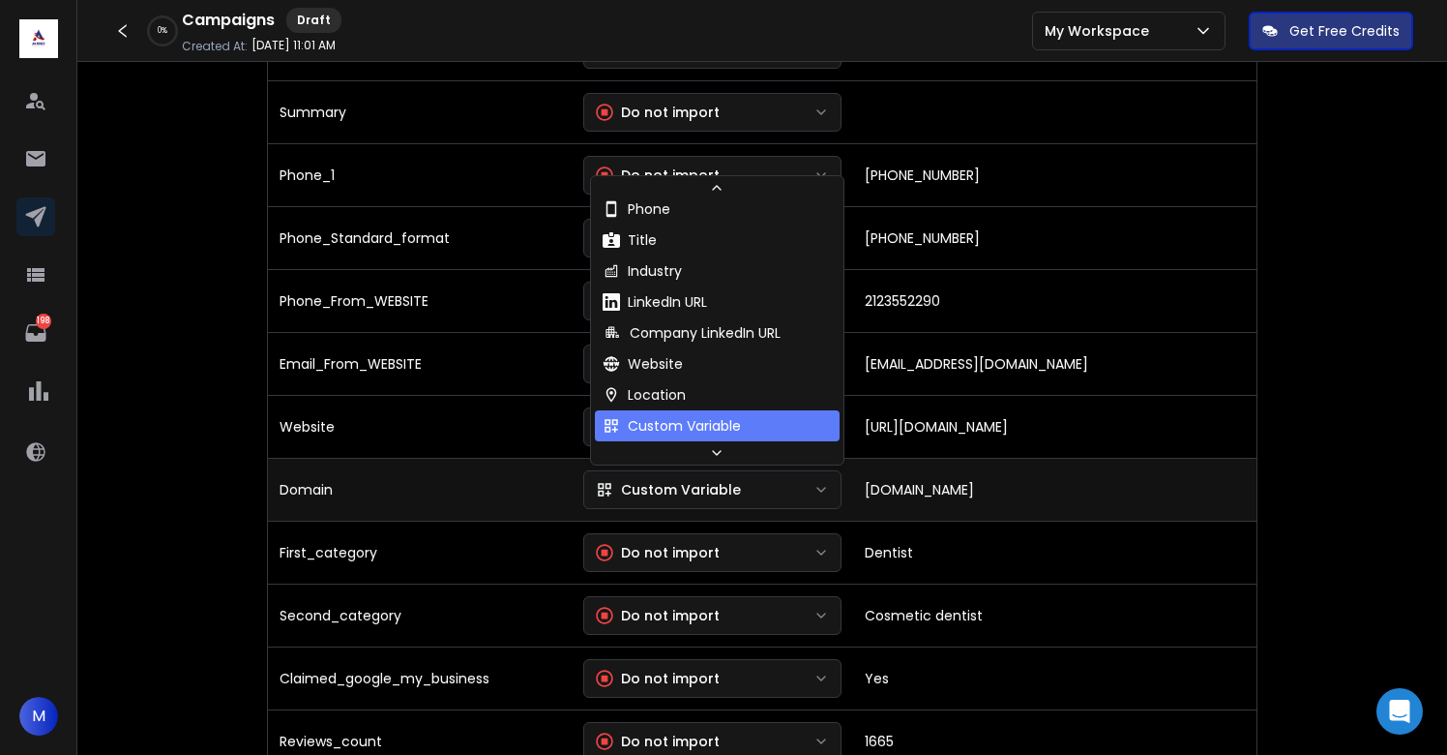
click at [653, 489] on div "Custom Variable" at bounding box center [668, 489] width 145 height 19
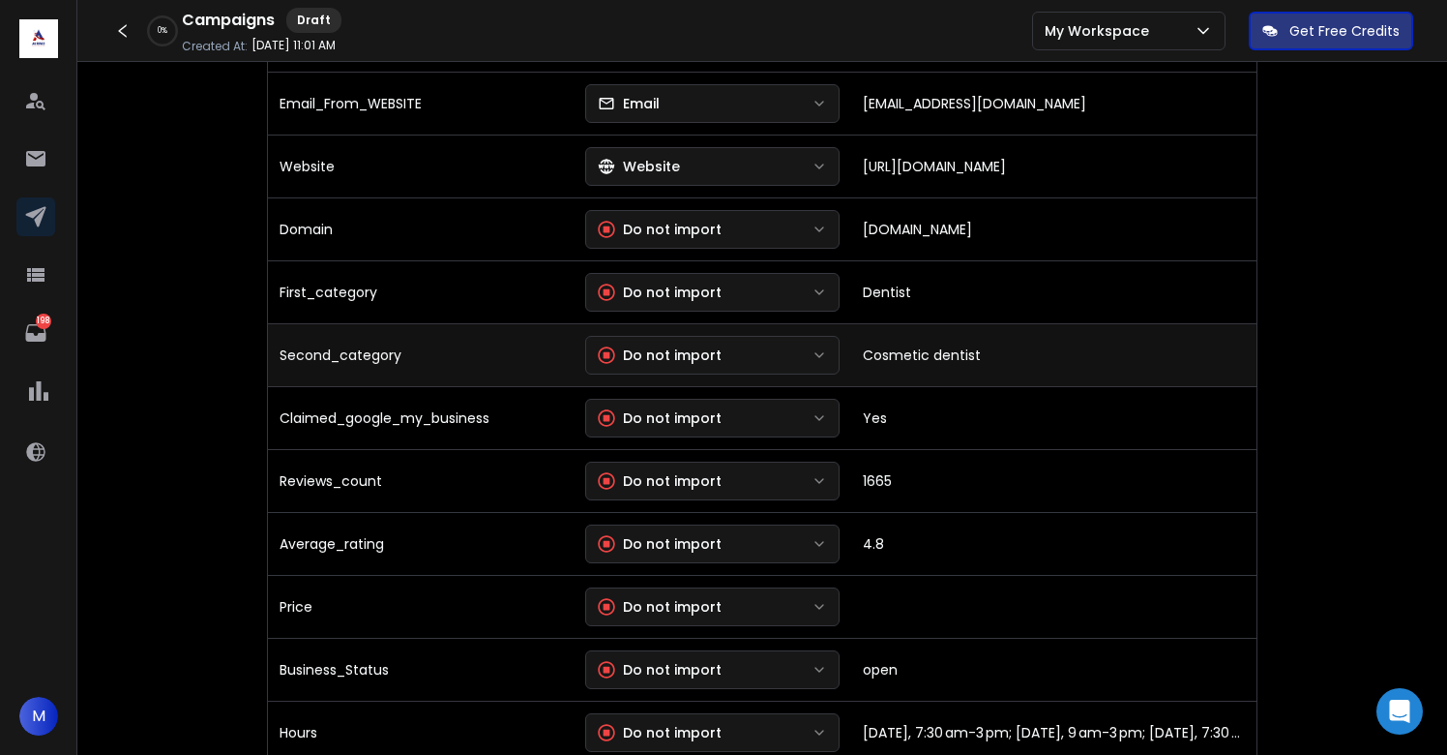
scroll to position [1478, 0]
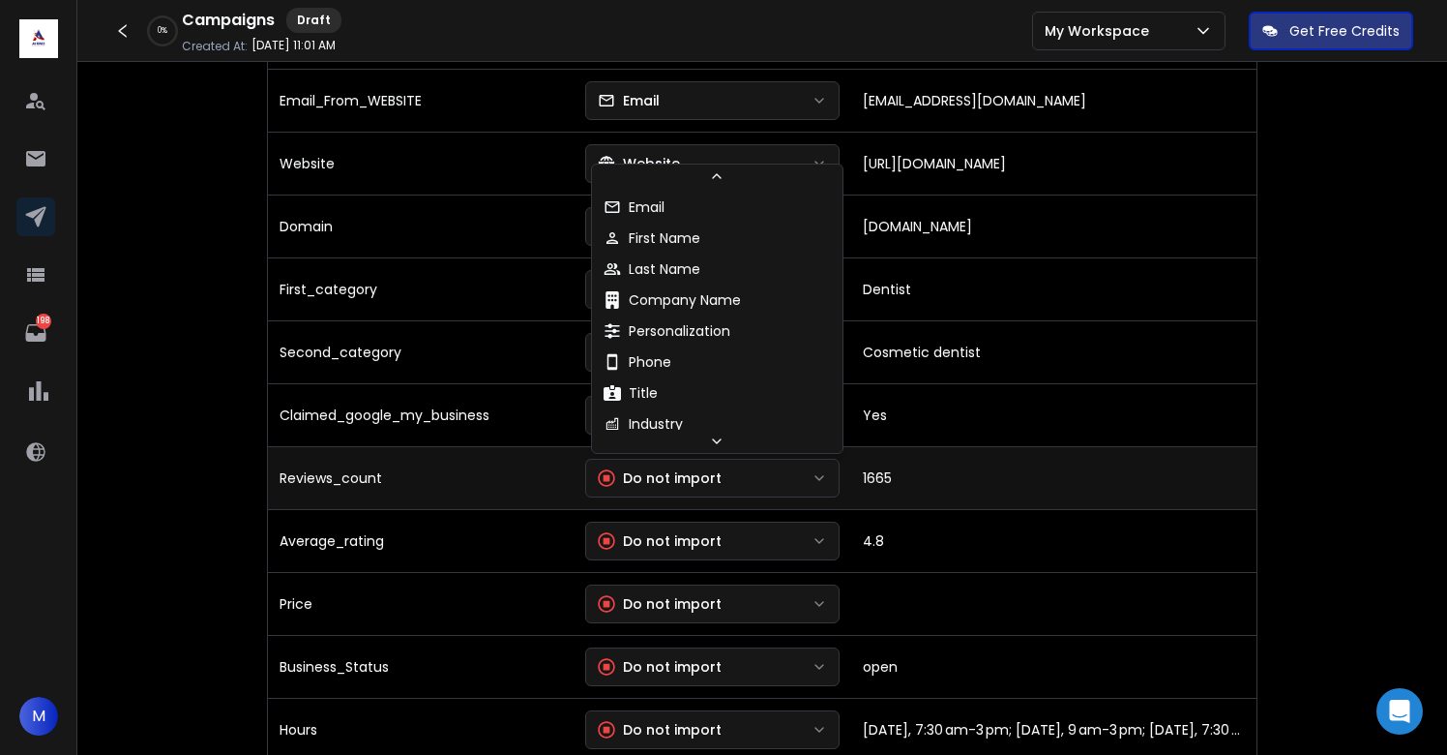
click at [707, 472] on div "Do not import" at bounding box center [660, 477] width 124 height 19
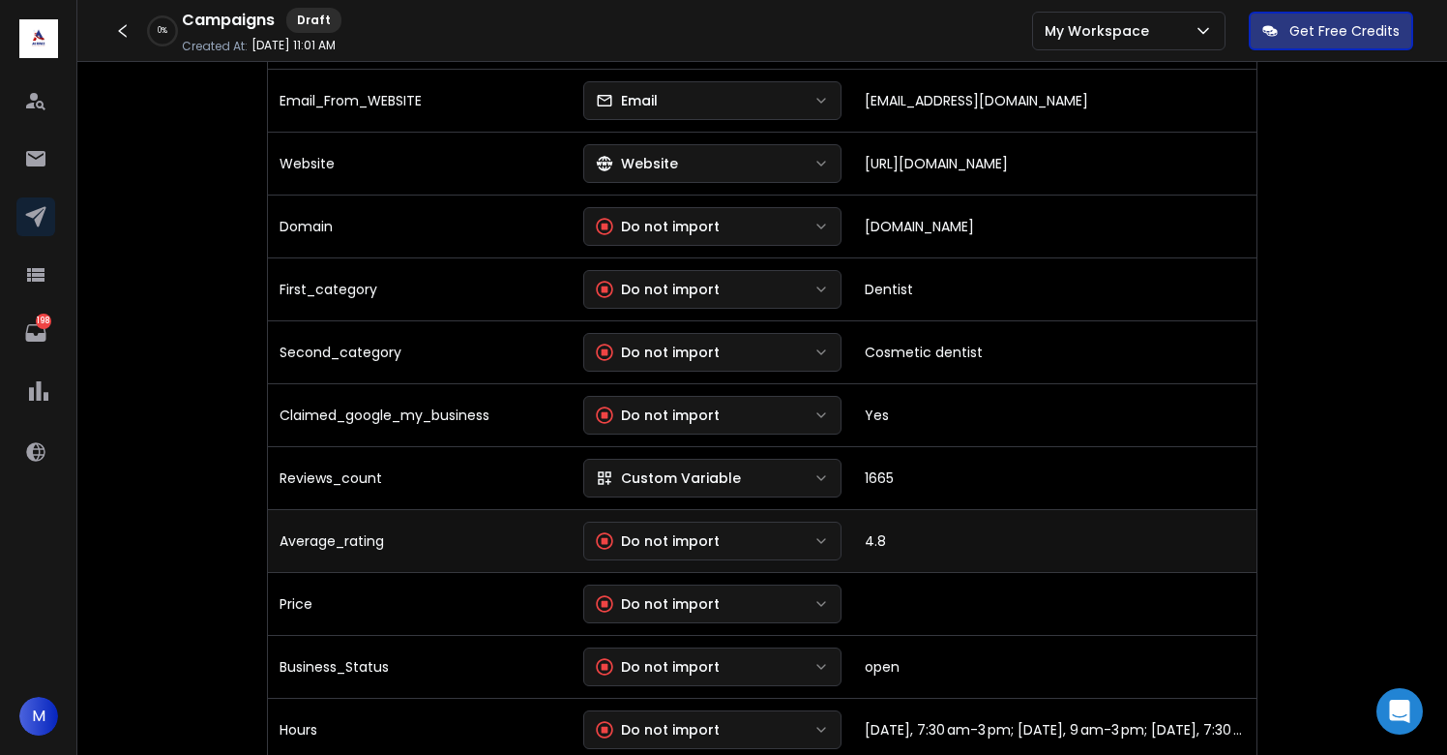
click at [703, 534] on div "Do not import" at bounding box center [658, 540] width 124 height 19
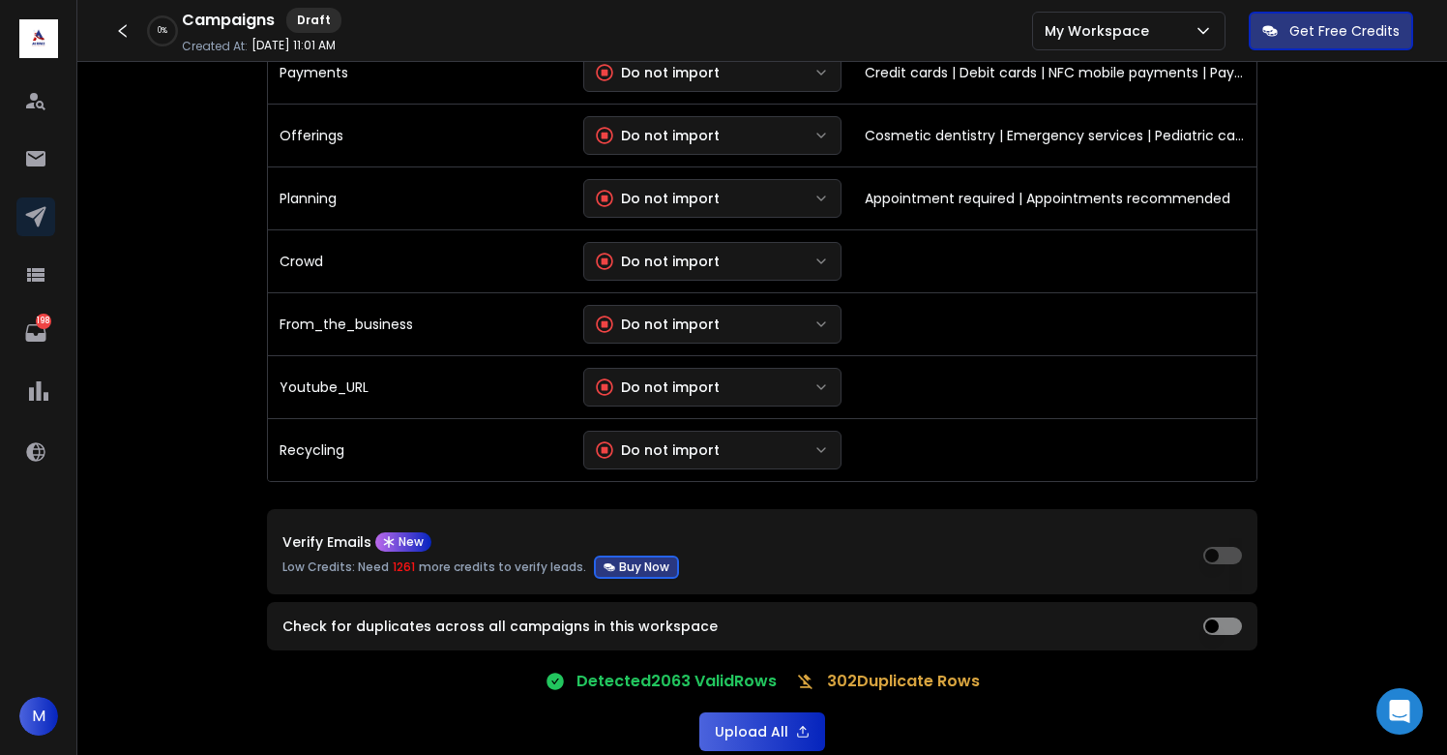
scroll to position [4174, 0]
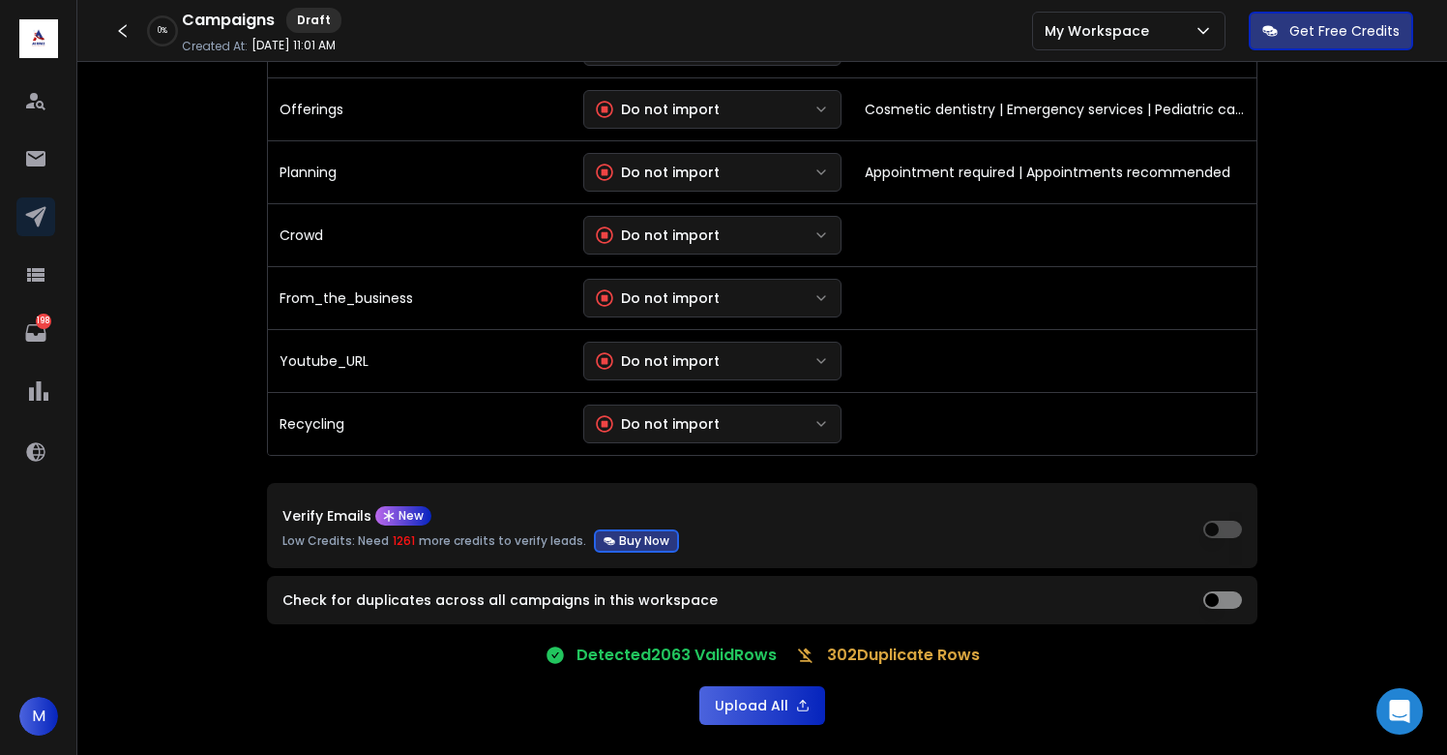
click at [753, 701] on button "Upload All" at bounding box center [763, 705] width 126 height 39
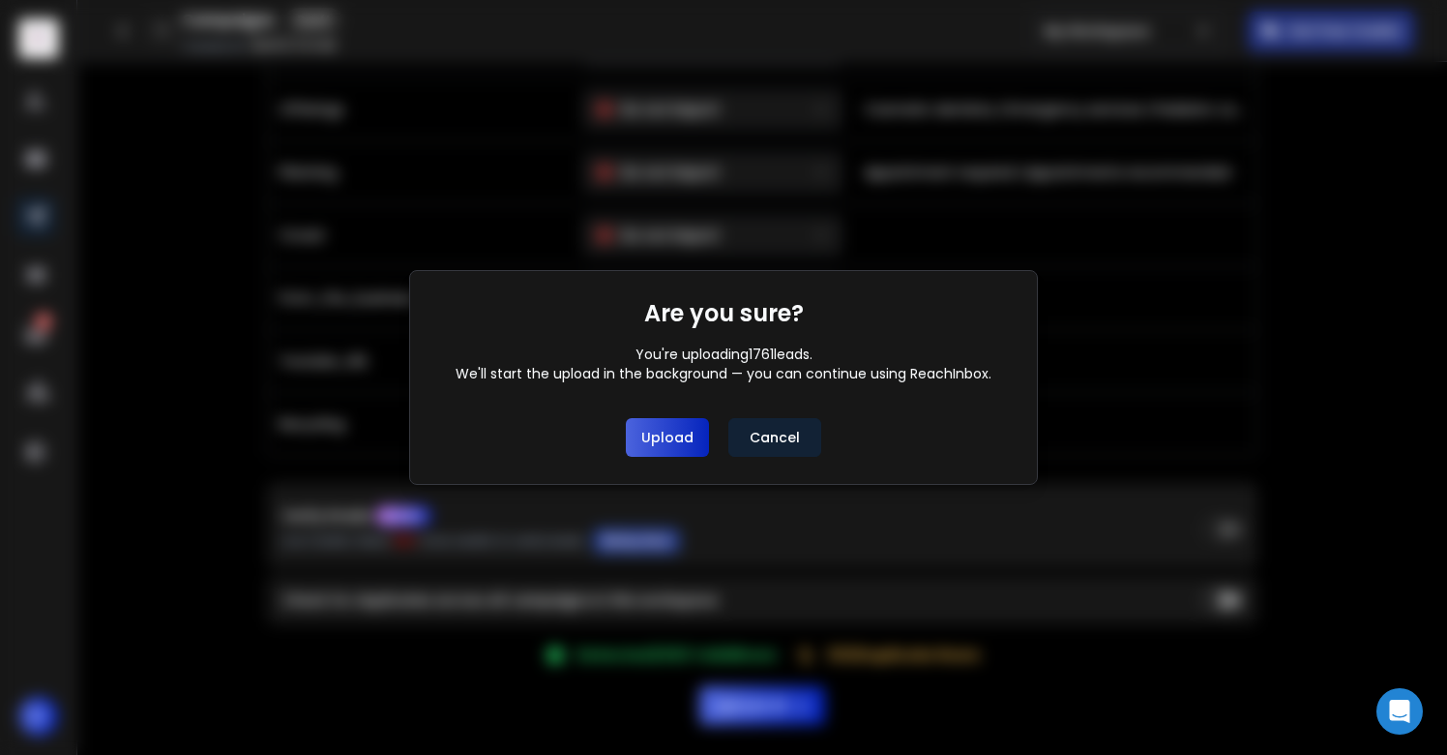
click at [667, 440] on button "Upload" at bounding box center [667, 437] width 83 height 39
